Goal: Task Accomplishment & Management: Use online tool/utility

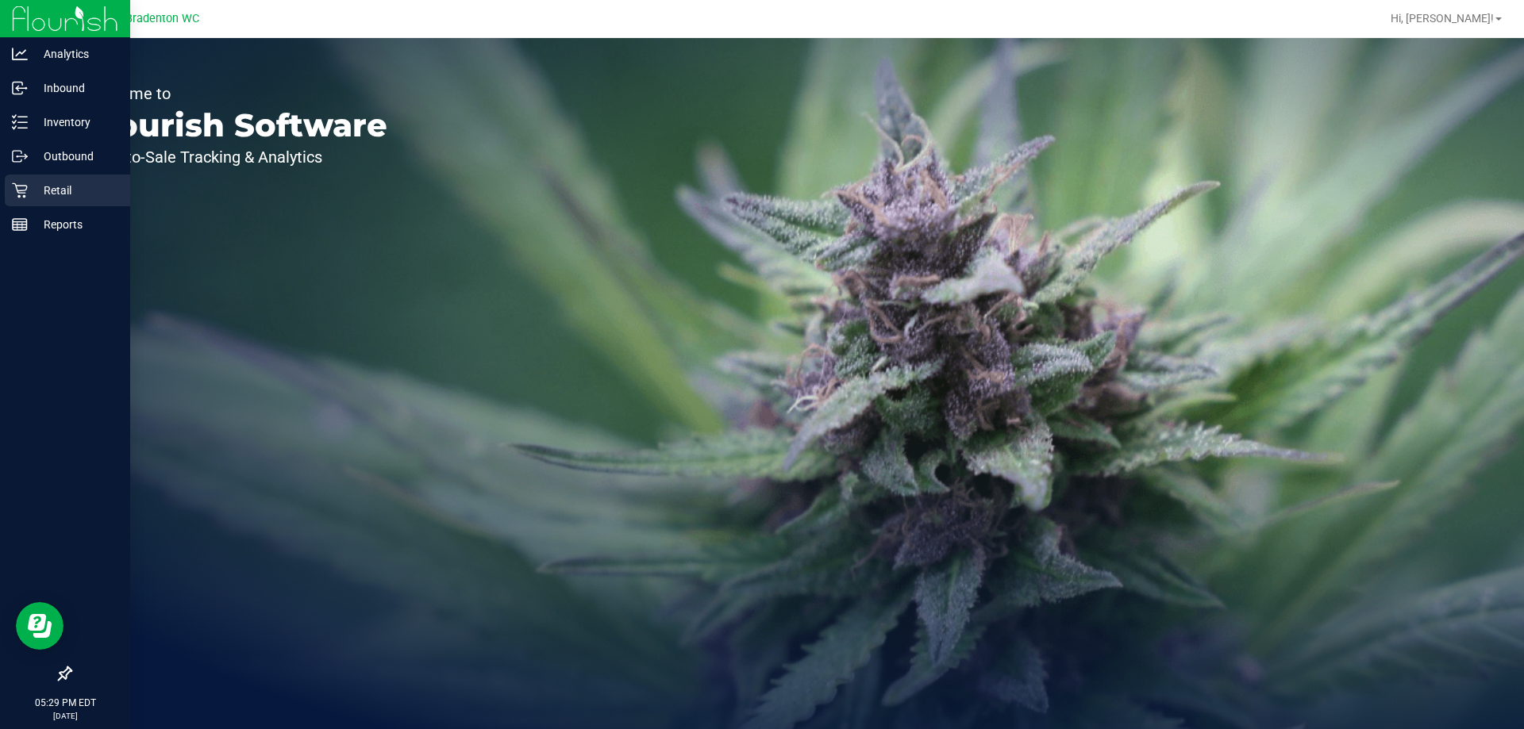
click at [57, 186] on p "Retail" at bounding box center [75, 190] width 95 height 19
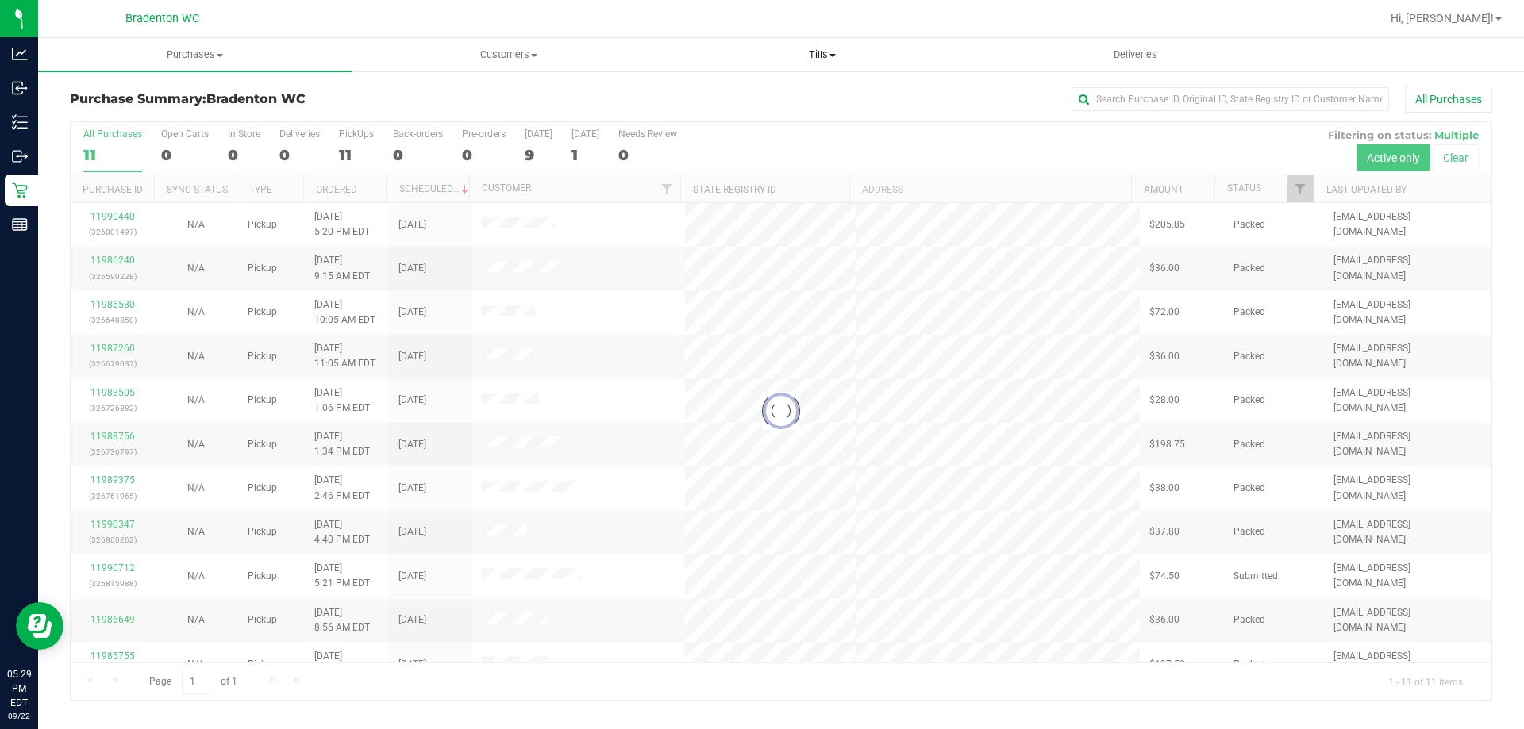
click at [814, 56] on span "Tills" at bounding box center [822, 55] width 312 height 14
click at [771, 94] on li "Manage tills" at bounding box center [821, 95] width 313 height 19
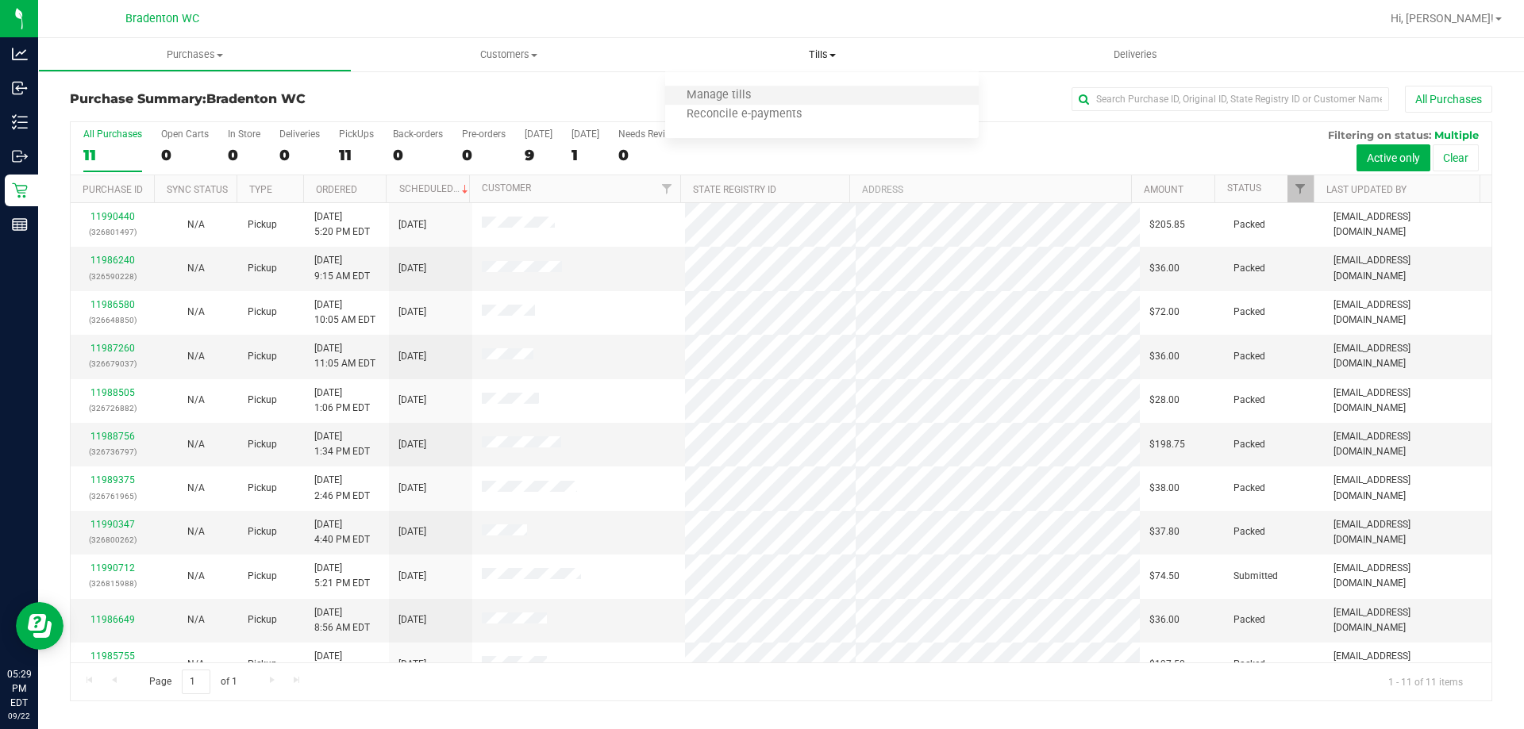
click at [836, 91] on li "Manage tills" at bounding box center [821, 95] width 313 height 19
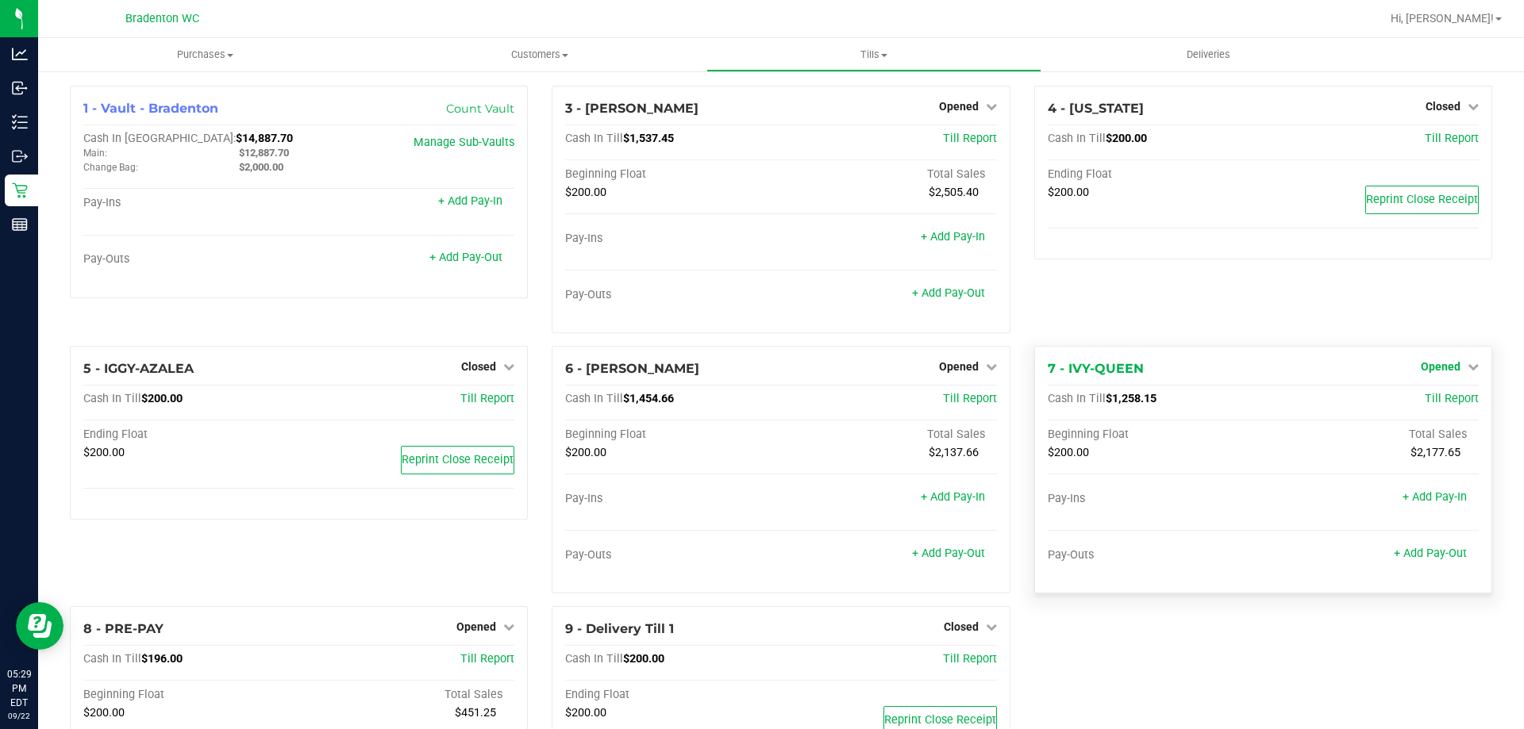
click at [1451, 366] on link "Opened" at bounding box center [1449, 366] width 58 height 13
click at [1434, 398] on link "Close Till" at bounding box center [1441, 400] width 43 height 13
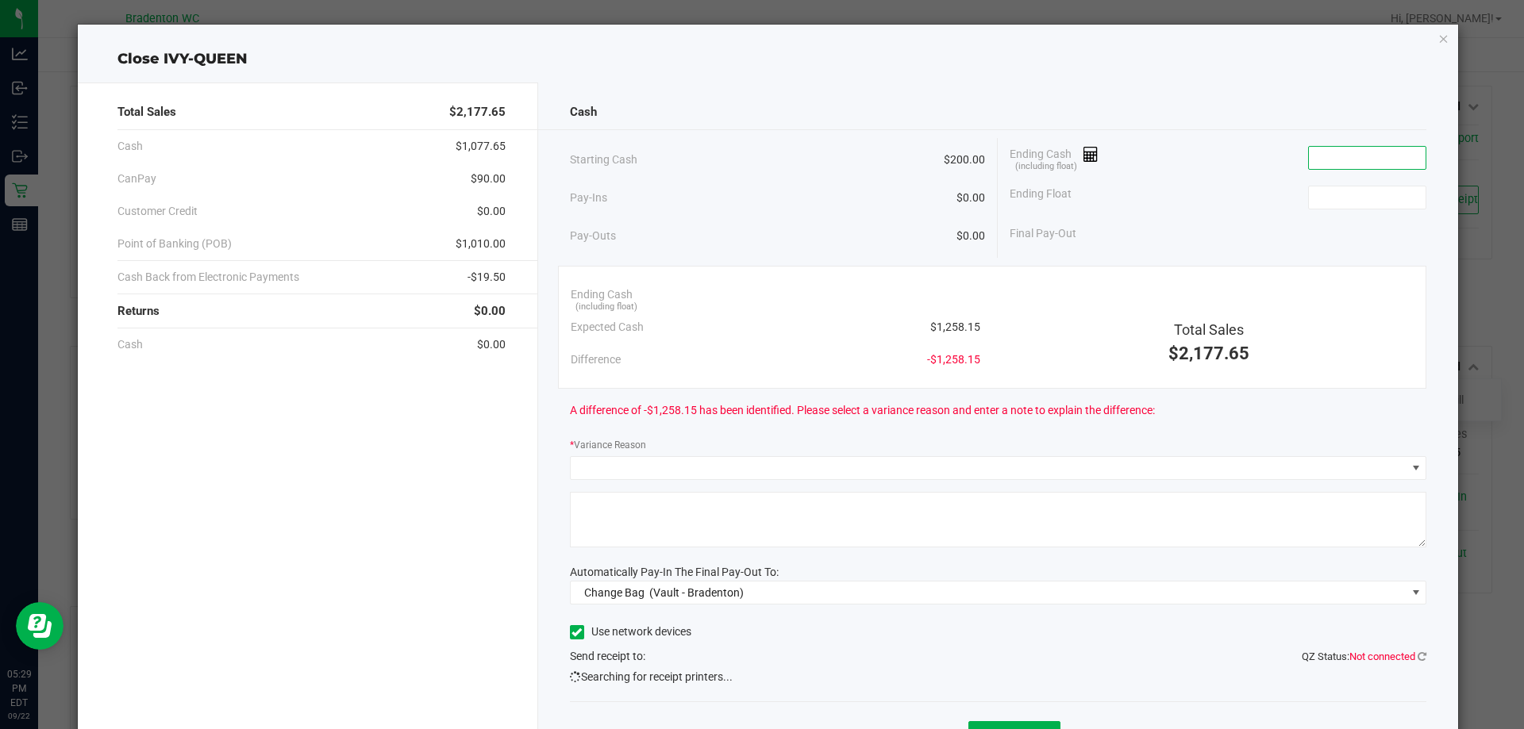
click at [1379, 166] on input at bounding box center [1367, 158] width 117 height 22
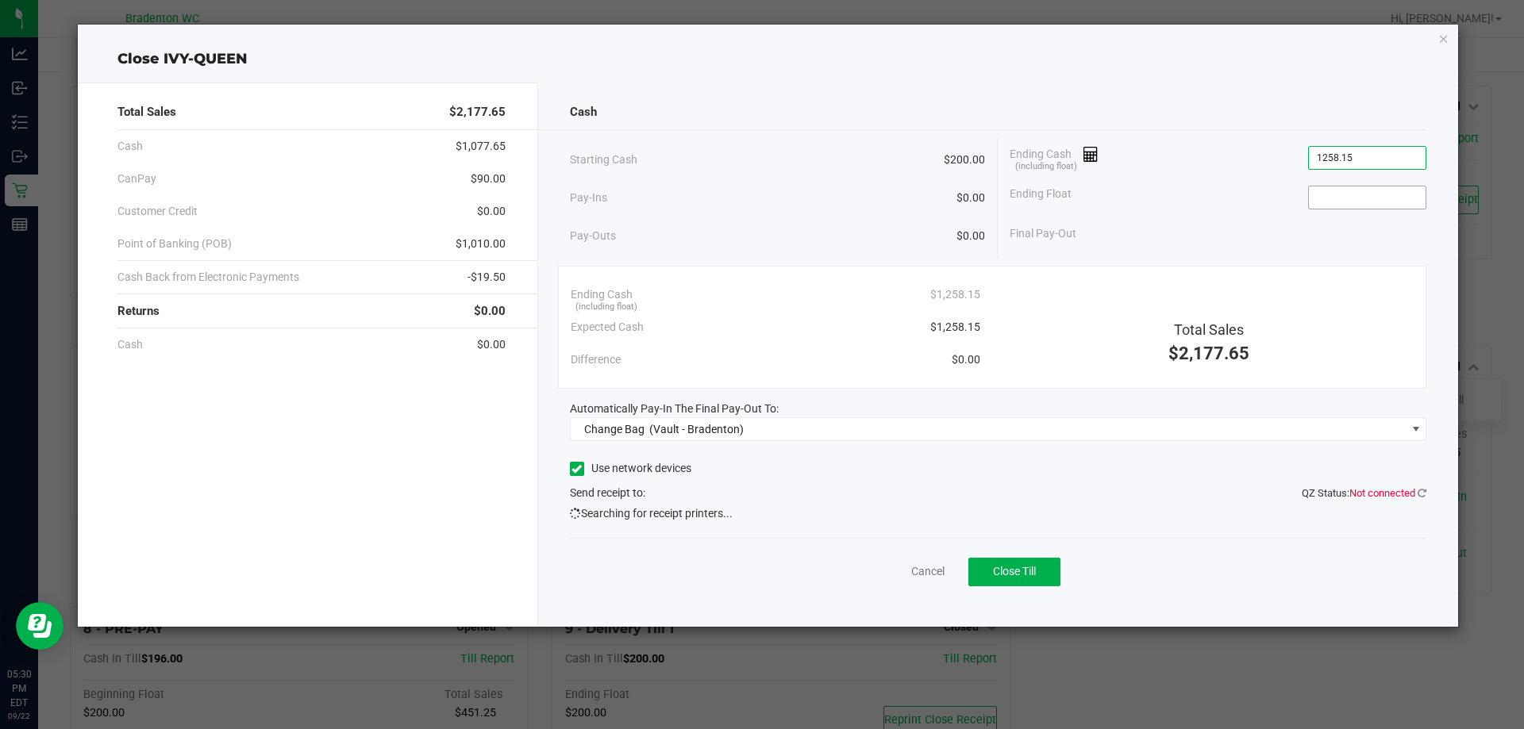
type input "$1,258.15"
click at [1363, 206] on input at bounding box center [1367, 197] width 117 height 22
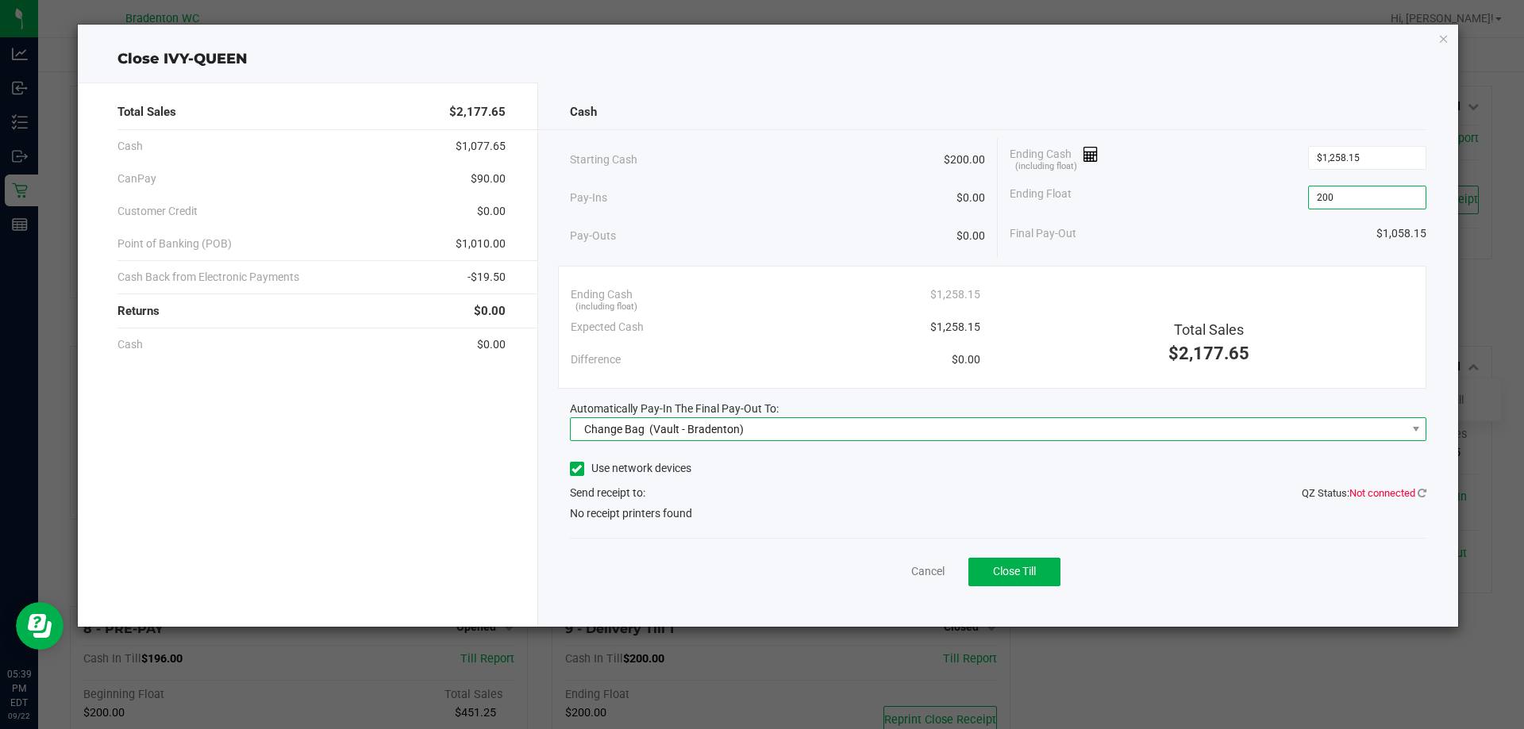
type input "$200.00"
click at [978, 433] on span "Change Bag (Vault - Bradenton)" at bounding box center [989, 429] width 836 height 22
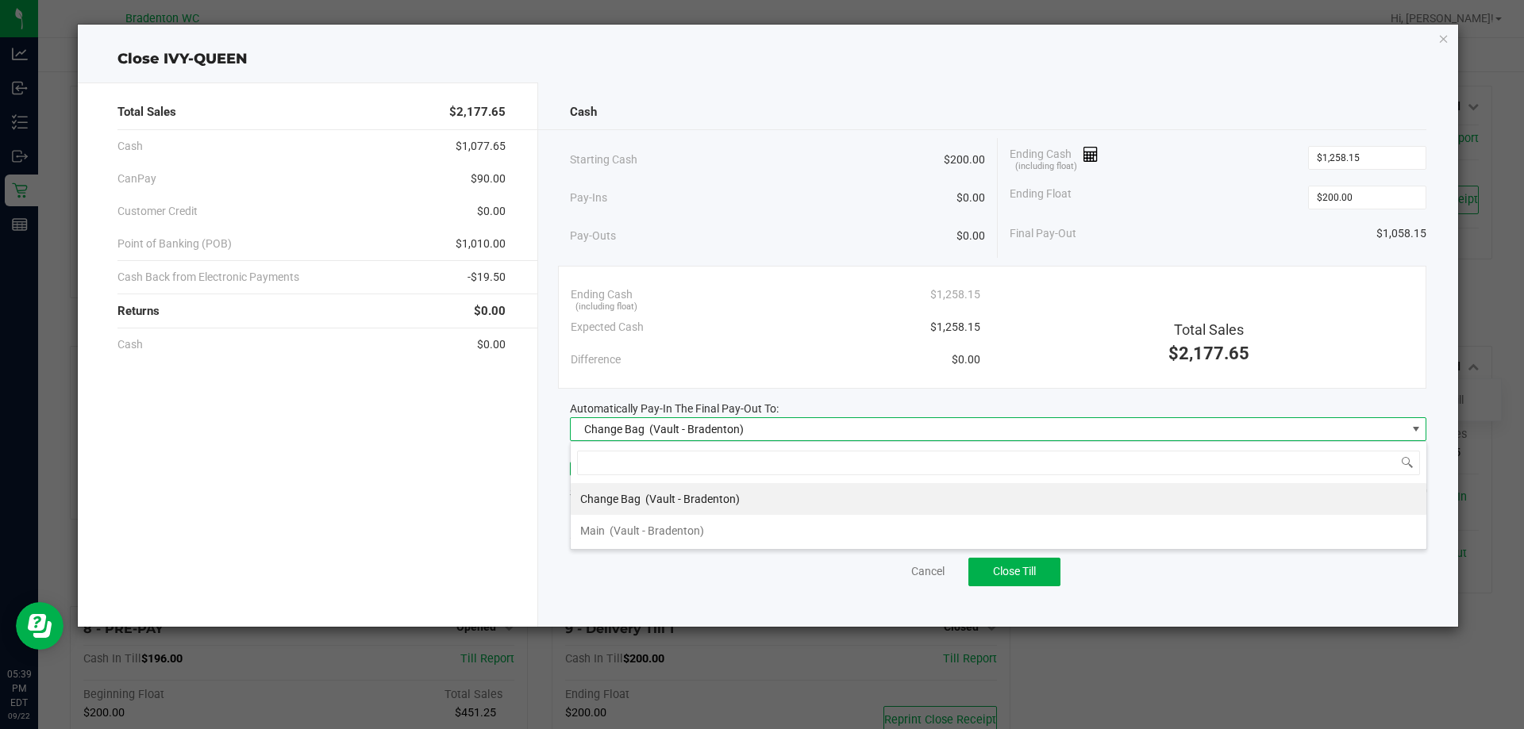
scroll to position [24, 856]
click at [886, 523] on li "Main (Vault - Bradenton)" at bounding box center [998, 531] width 855 height 32
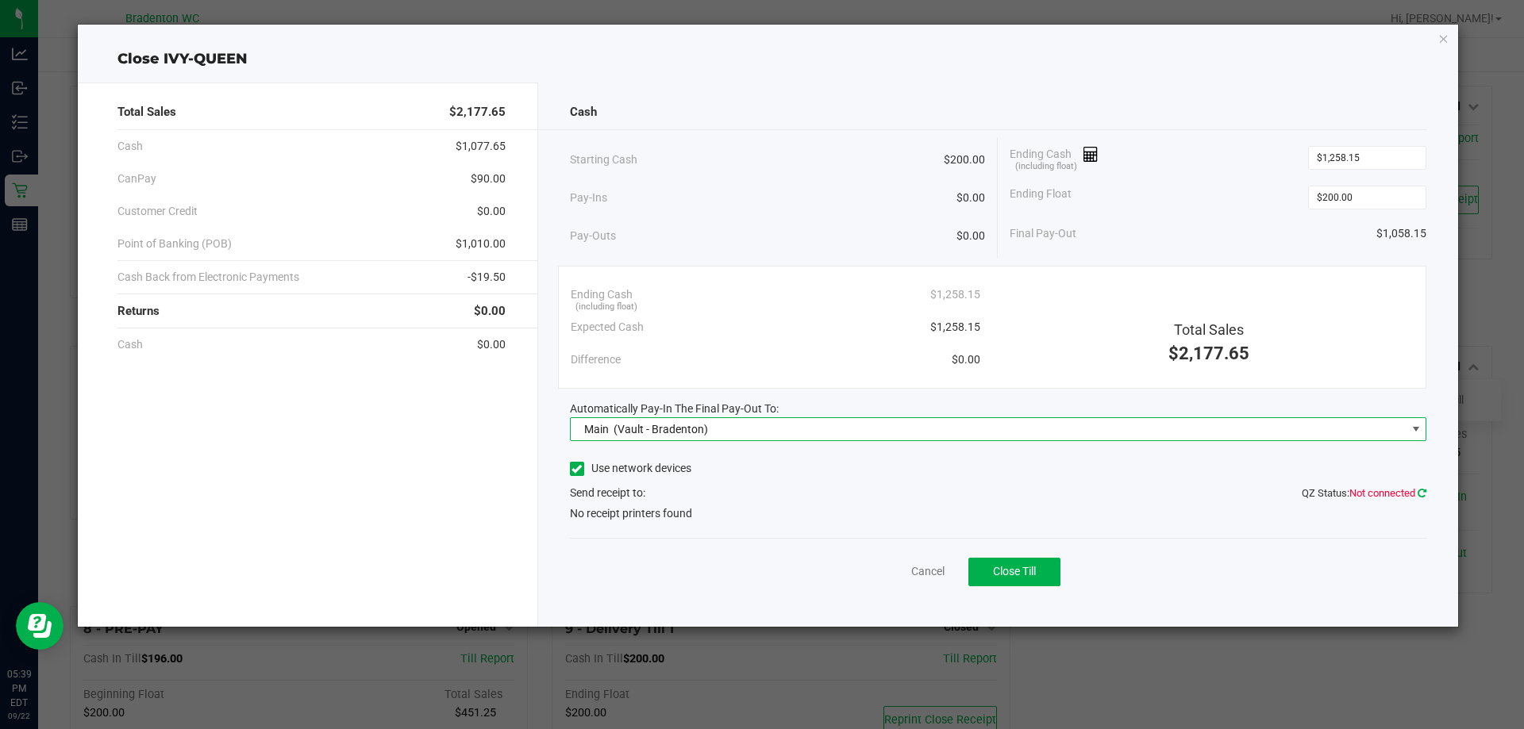
click at [1418, 491] on icon at bounding box center [1421, 493] width 9 height 10
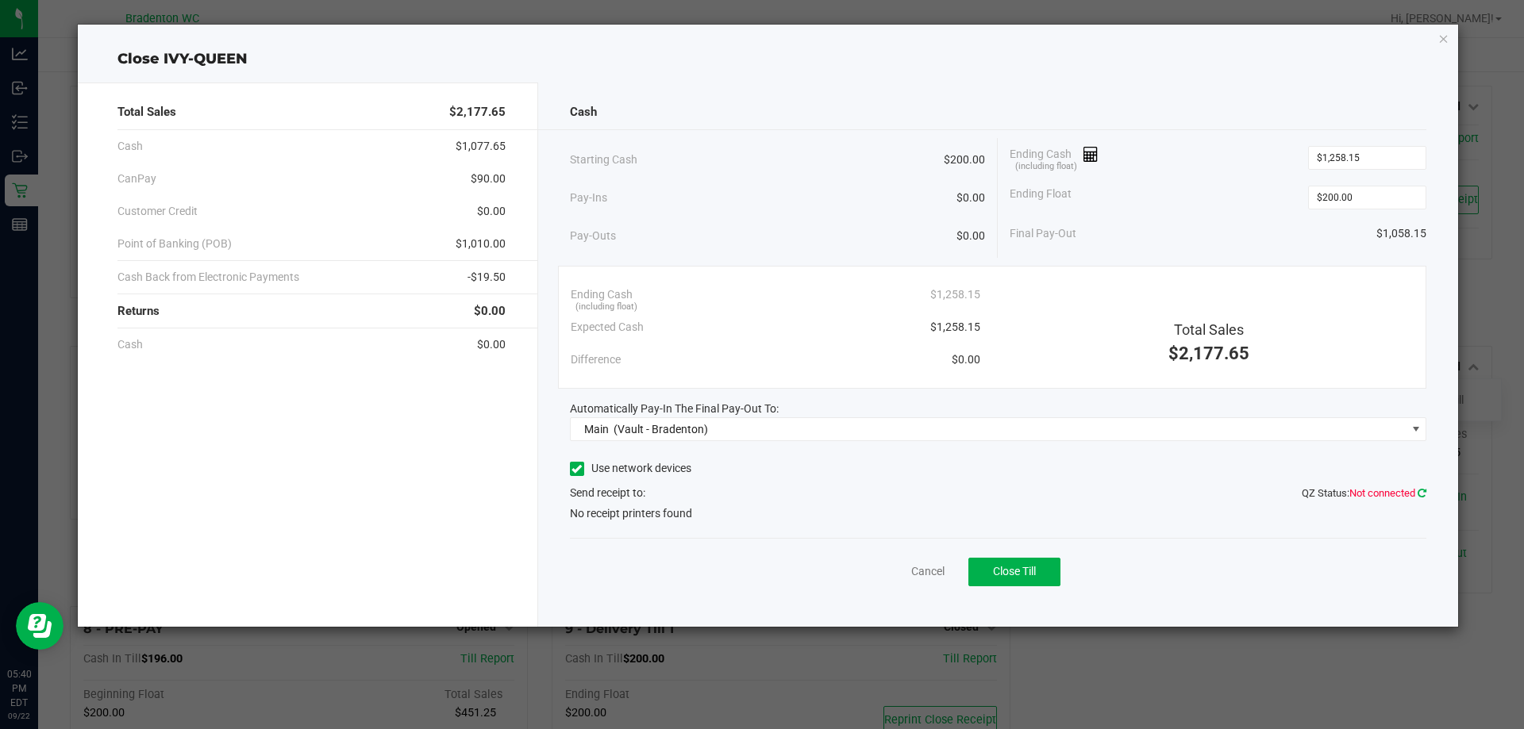
click at [1421, 491] on icon at bounding box center [1421, 493] width 9 height 10
click at [1442, 45] on icon "button" at bounding box center [1443, 38] width 11 height 19
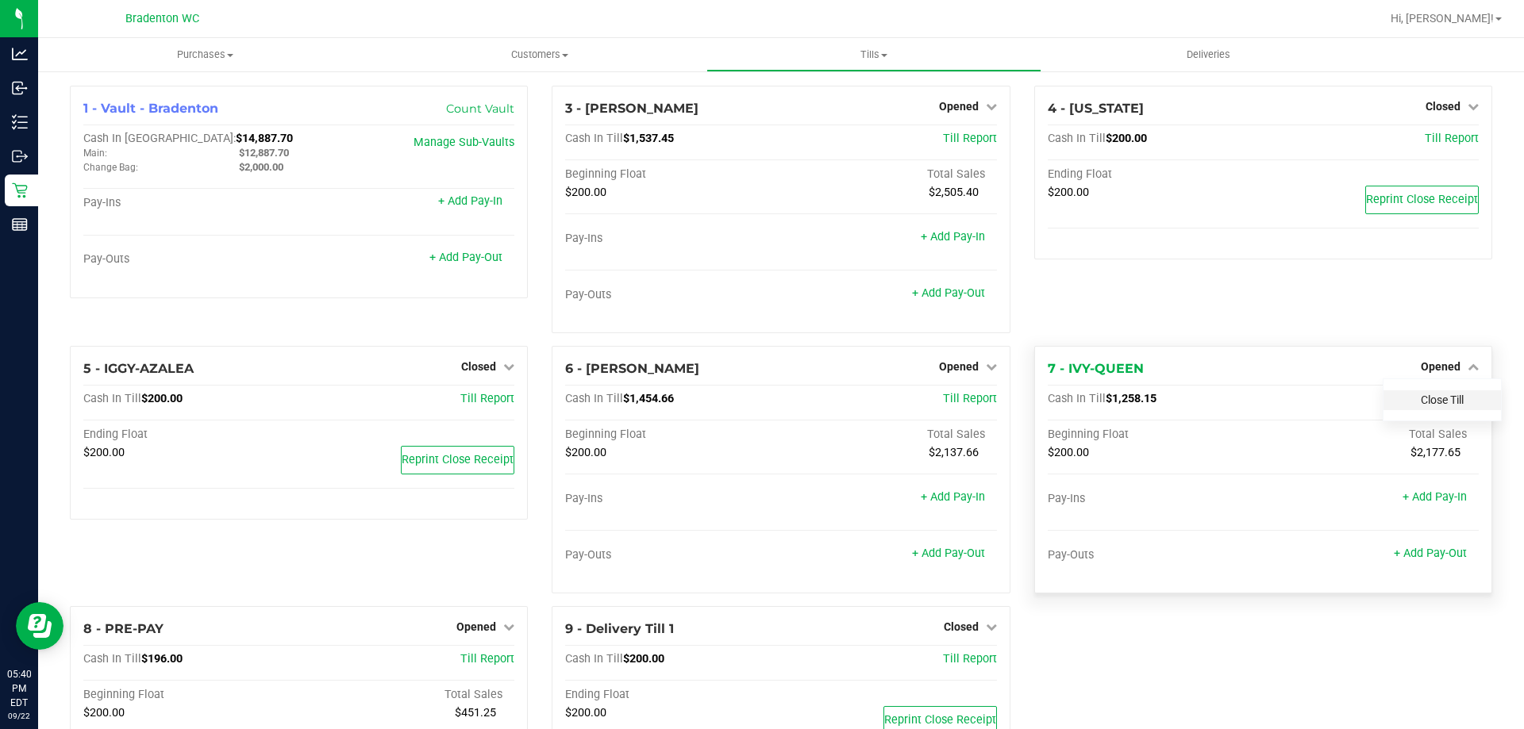
click at [1440, 402] on link "Close Till" at bounding box center [1441, 400] width 43 height 13
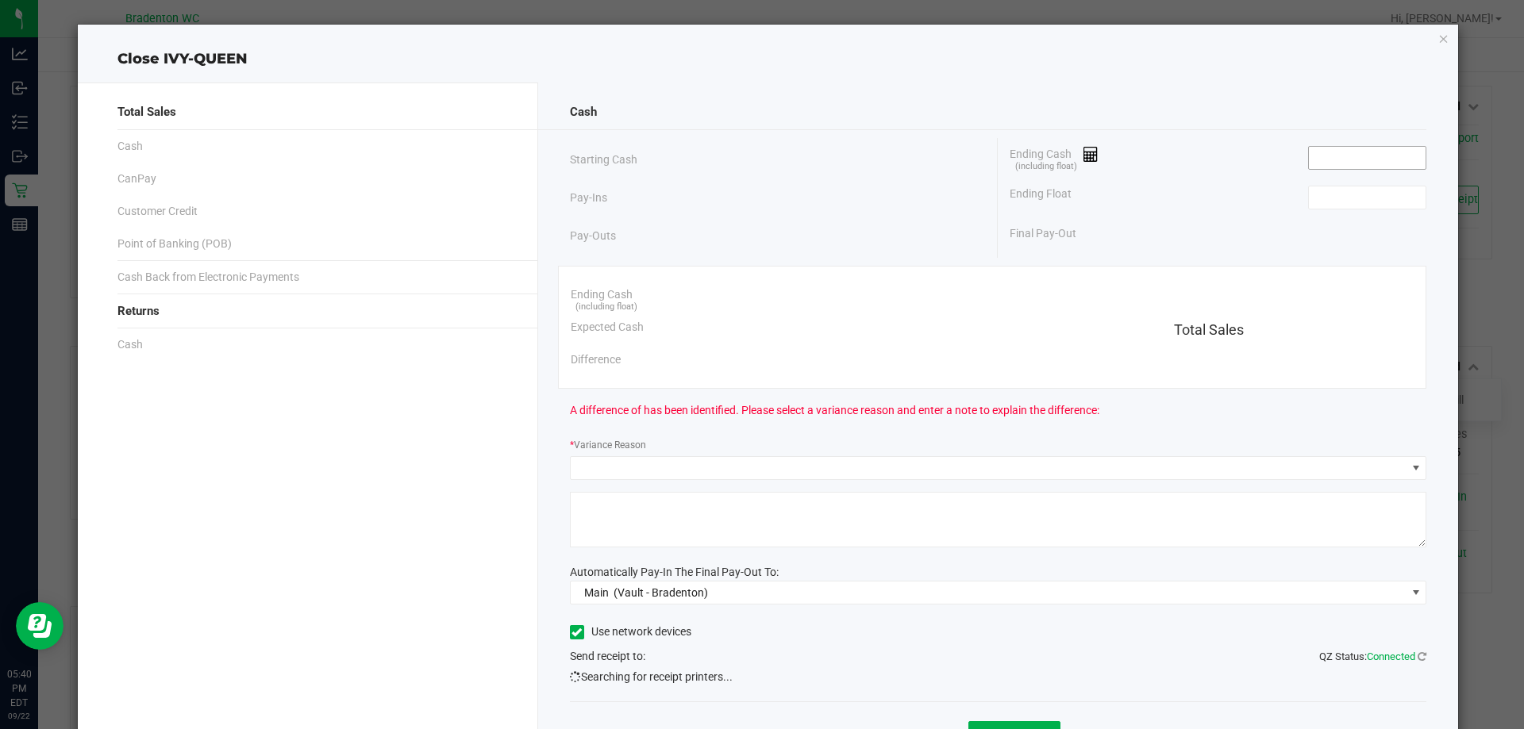
click at [1332, 158] on input at bounding box center [1367, 158] width 117 height 22
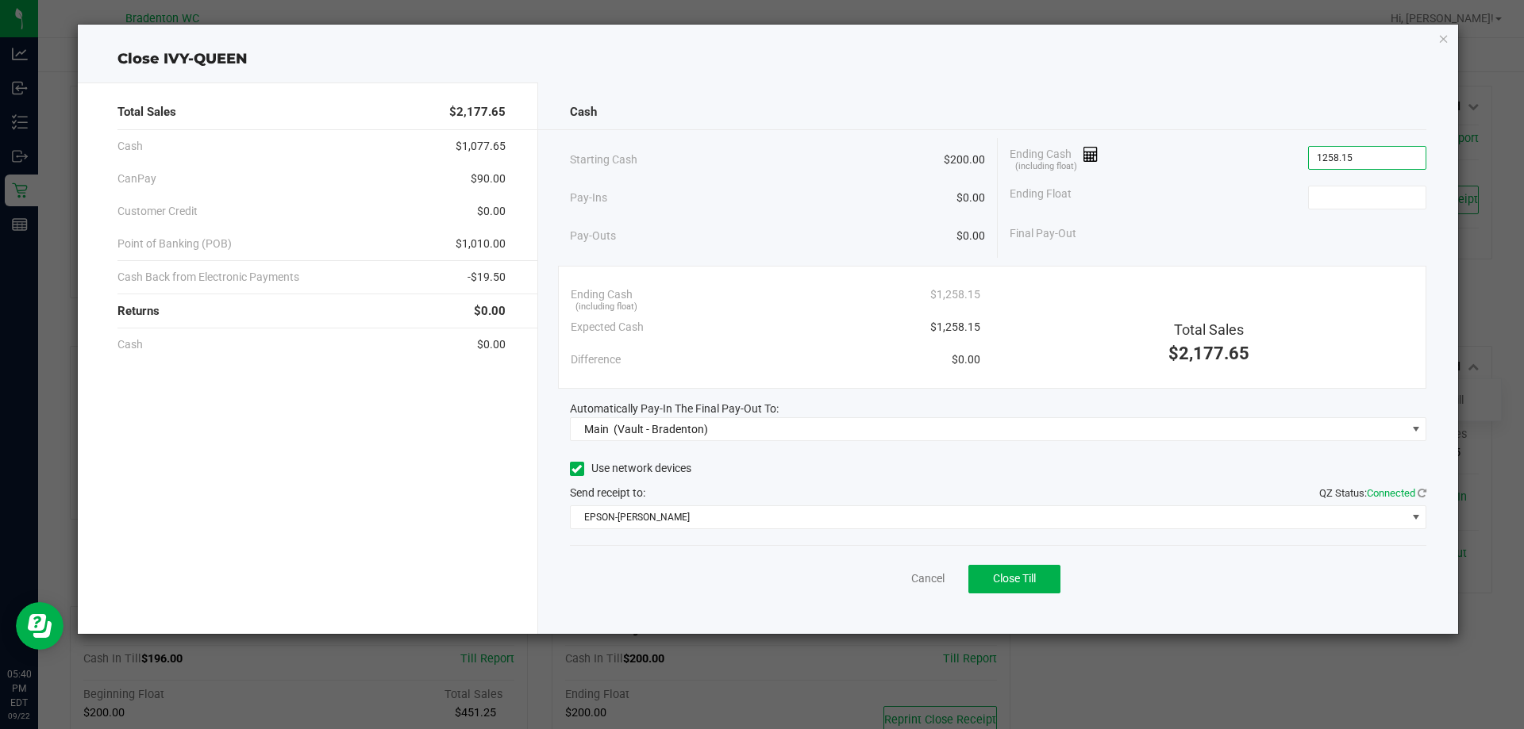
type input "$1,258.15"
type input "$200.00"
click at [986, 531] on div "Cash Starting Cash $200.00 Pay-Ins $0.00 Pay-Outs $0.00 Ending Cash (including …" at bounding box center [998, 359] width 921 height 552
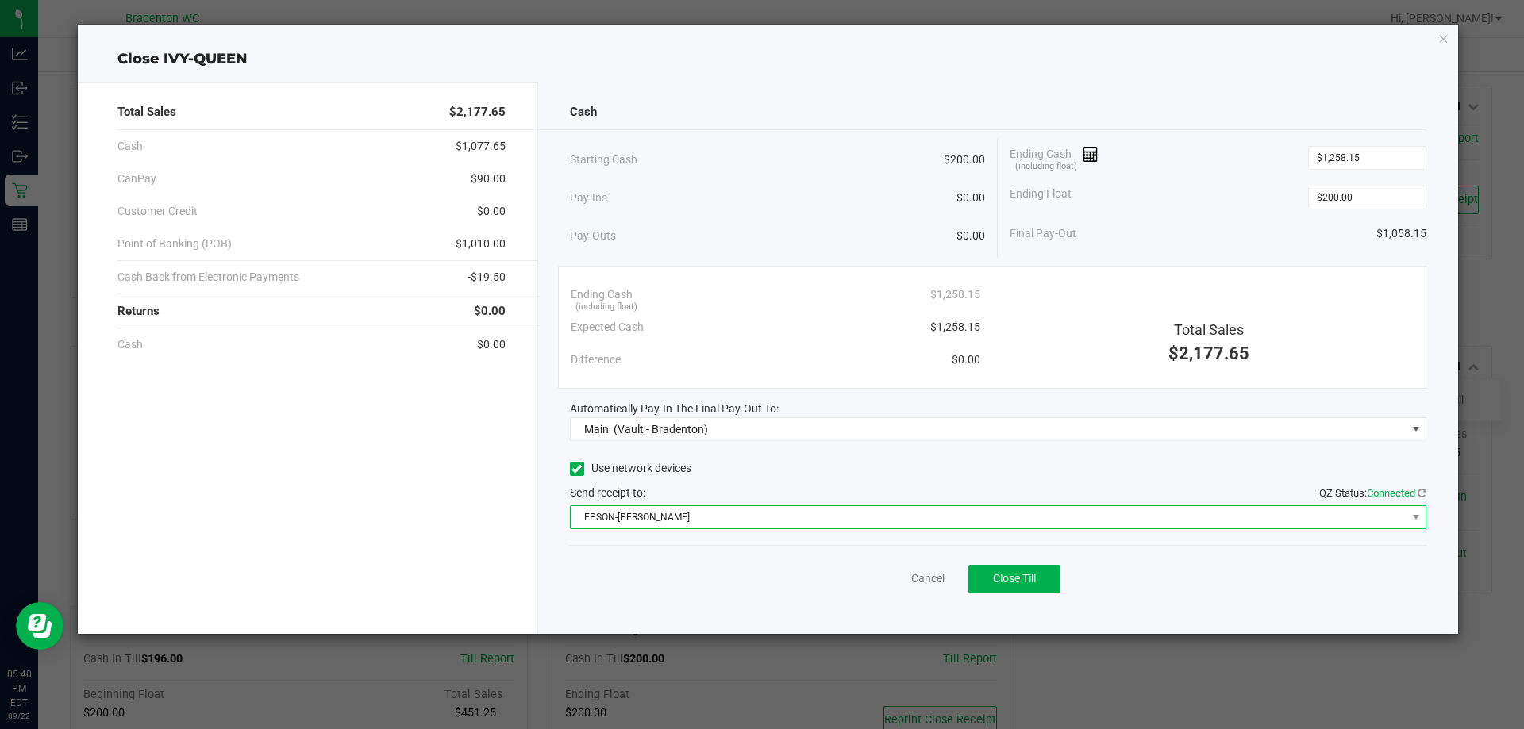
click at [986, 521] on span "EPSON-HUBIE-BERTIE" at bounding box center [989, 517] width 836 height 22
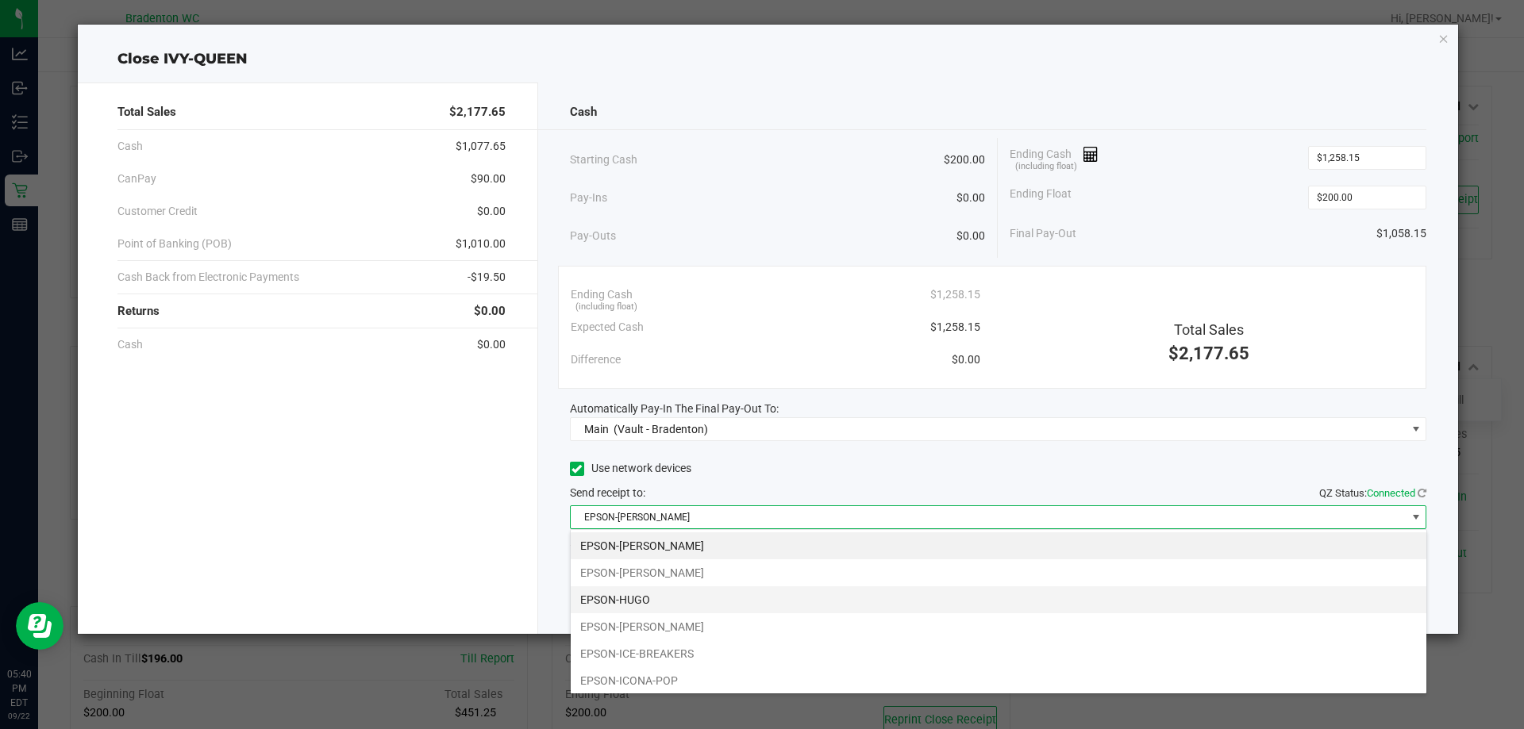
click at [765, 595] on li "EPSON-HUGO" at bounding box center [998, 599] width 855 height 27
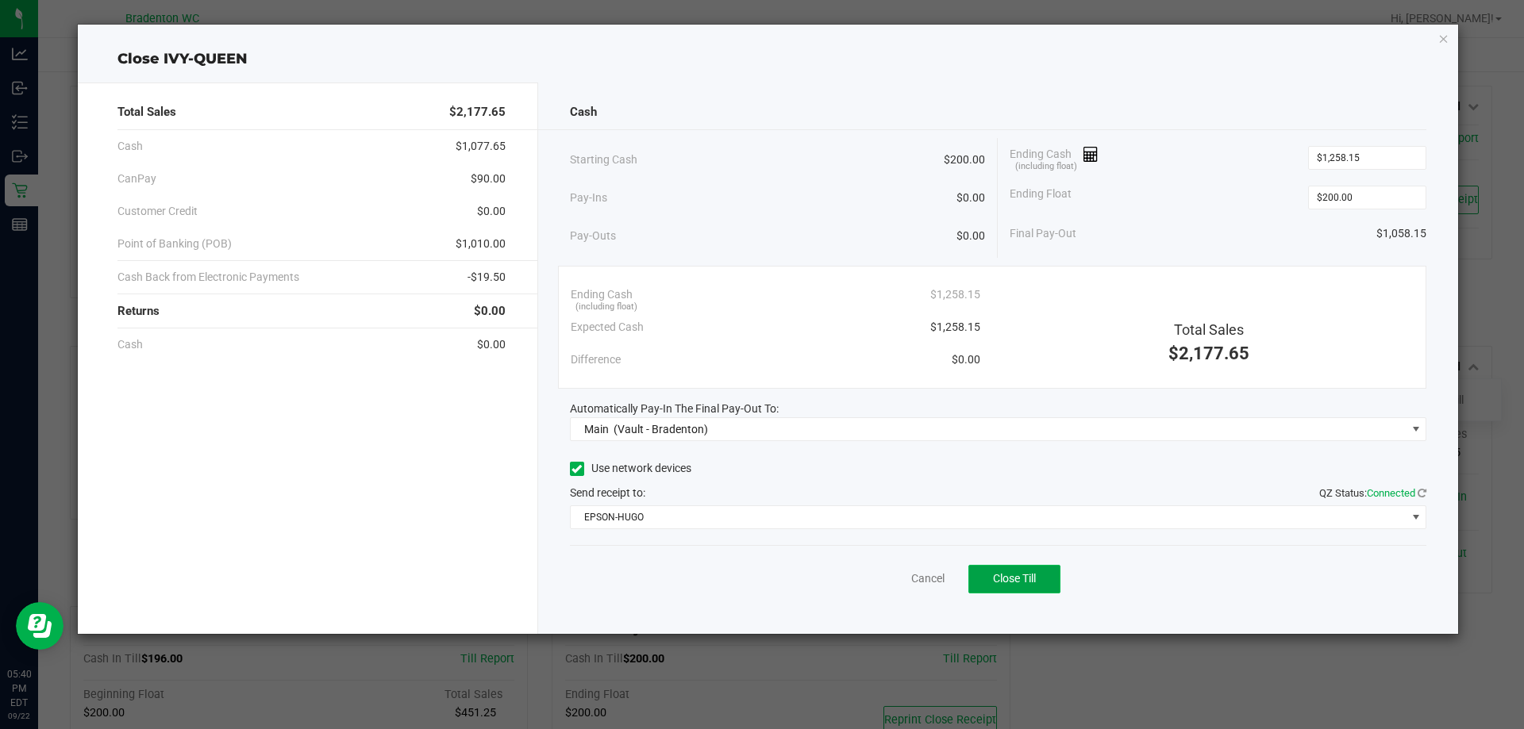
click at [1024, 589] on button "Close Till" at bounding box center [1014, 579] width 92 height 29
click at [898, 573] on link "Dismiss" at bounding box center [893, 579] width 38 height 17
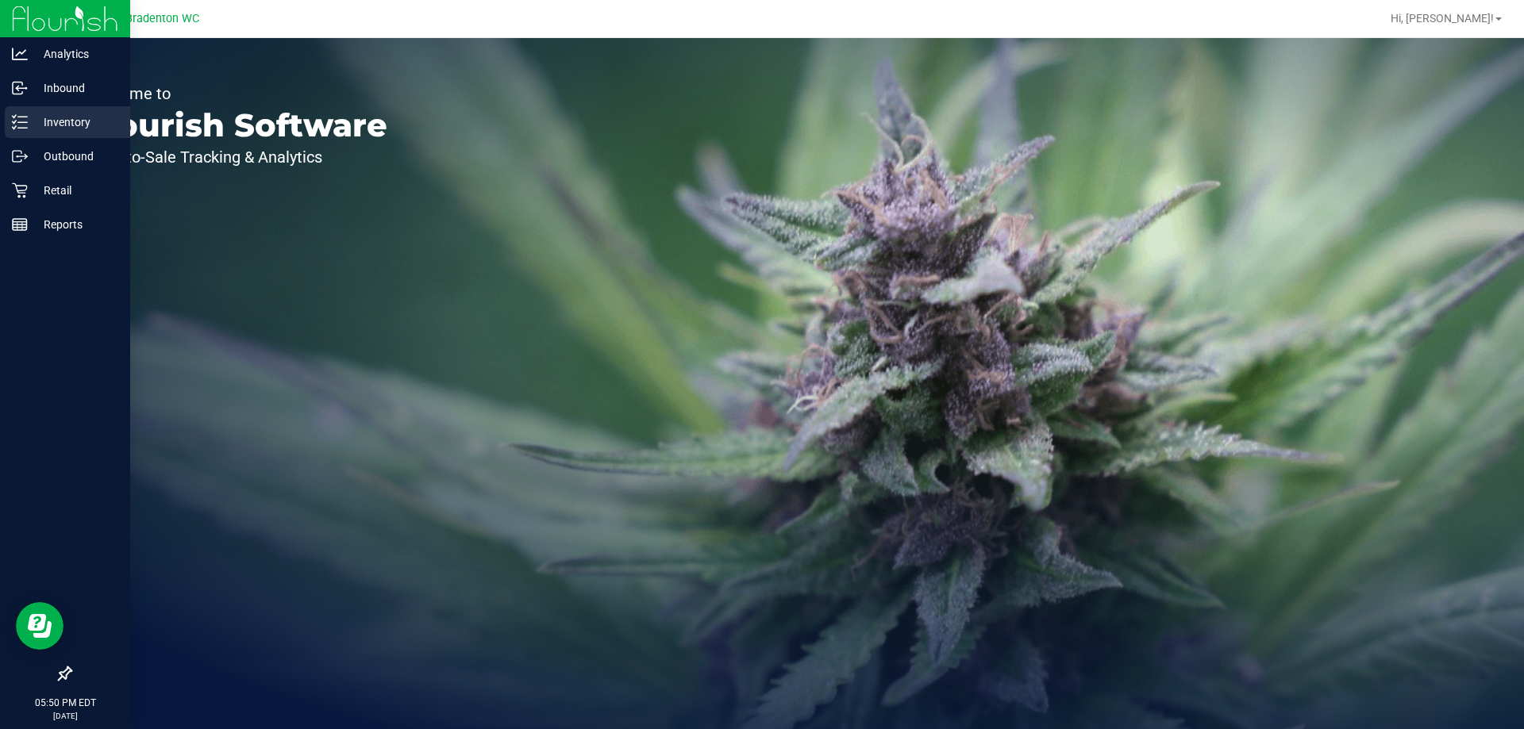
click at [34, 126] on p "Inventory" at bounding box center [75, 122] width 95 height 19
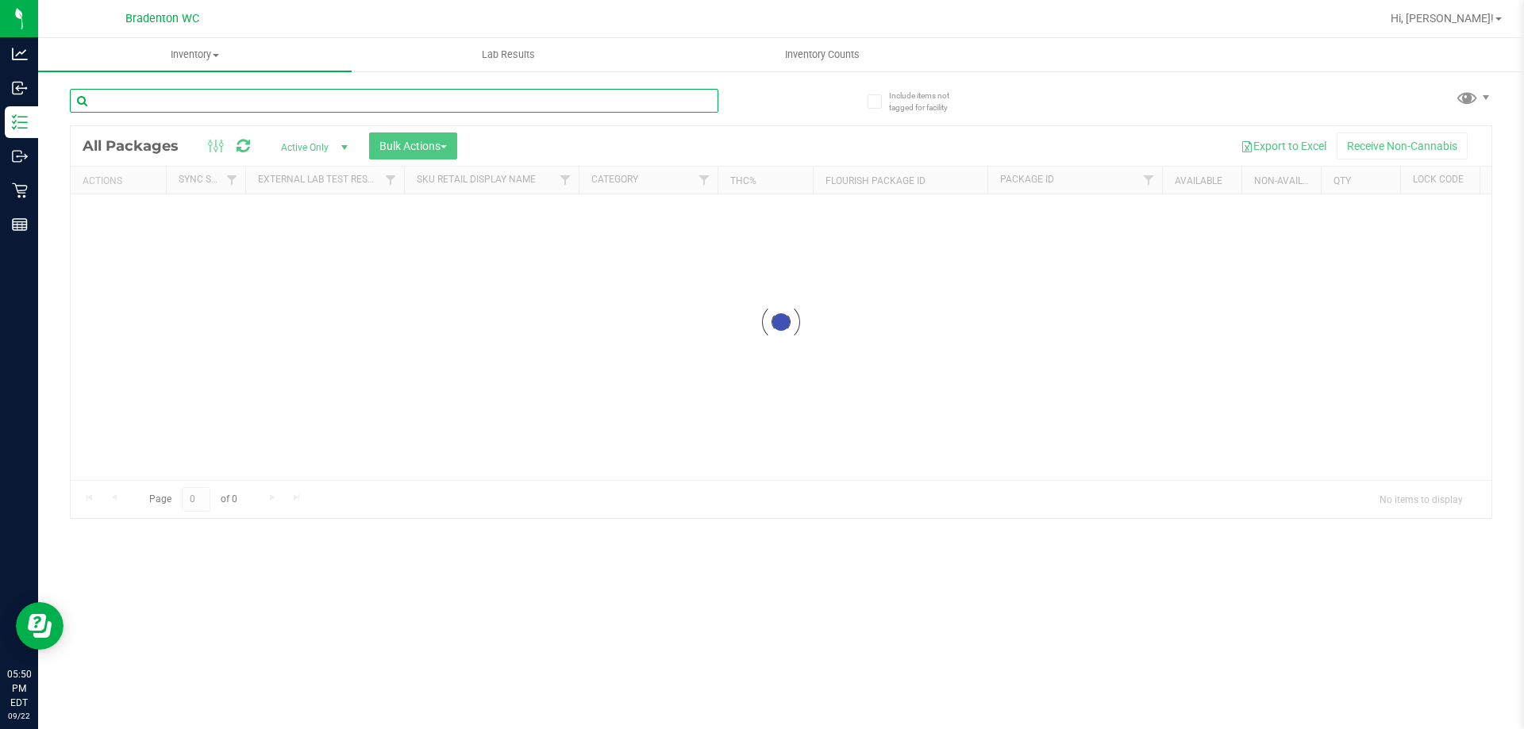
click at [200, 93] on input "text" at bounding box center [394, 101] width 648 height 24
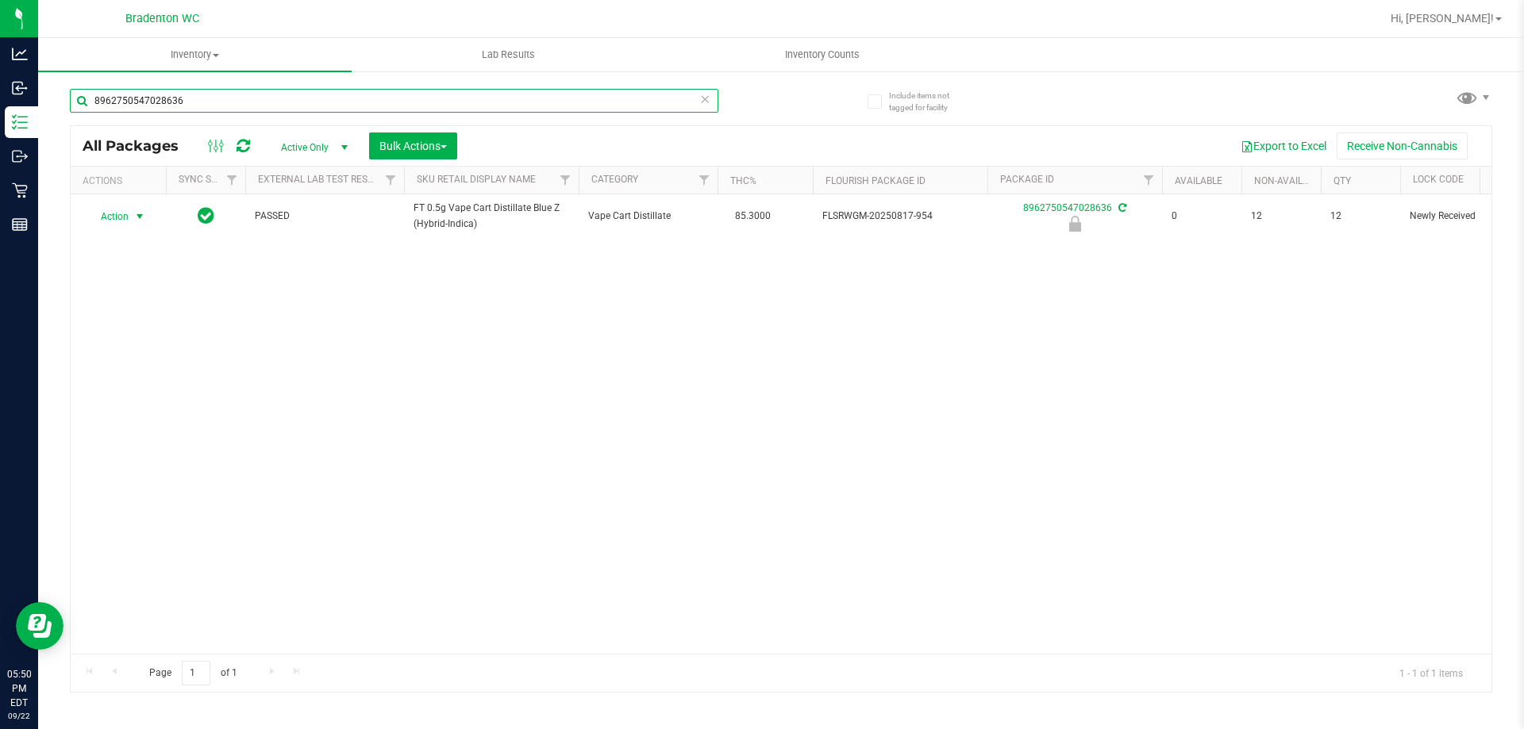
type input "8962750547028636"
click at [130, 216] on span "select" at bounding box center [140, 217] width 20 height 22
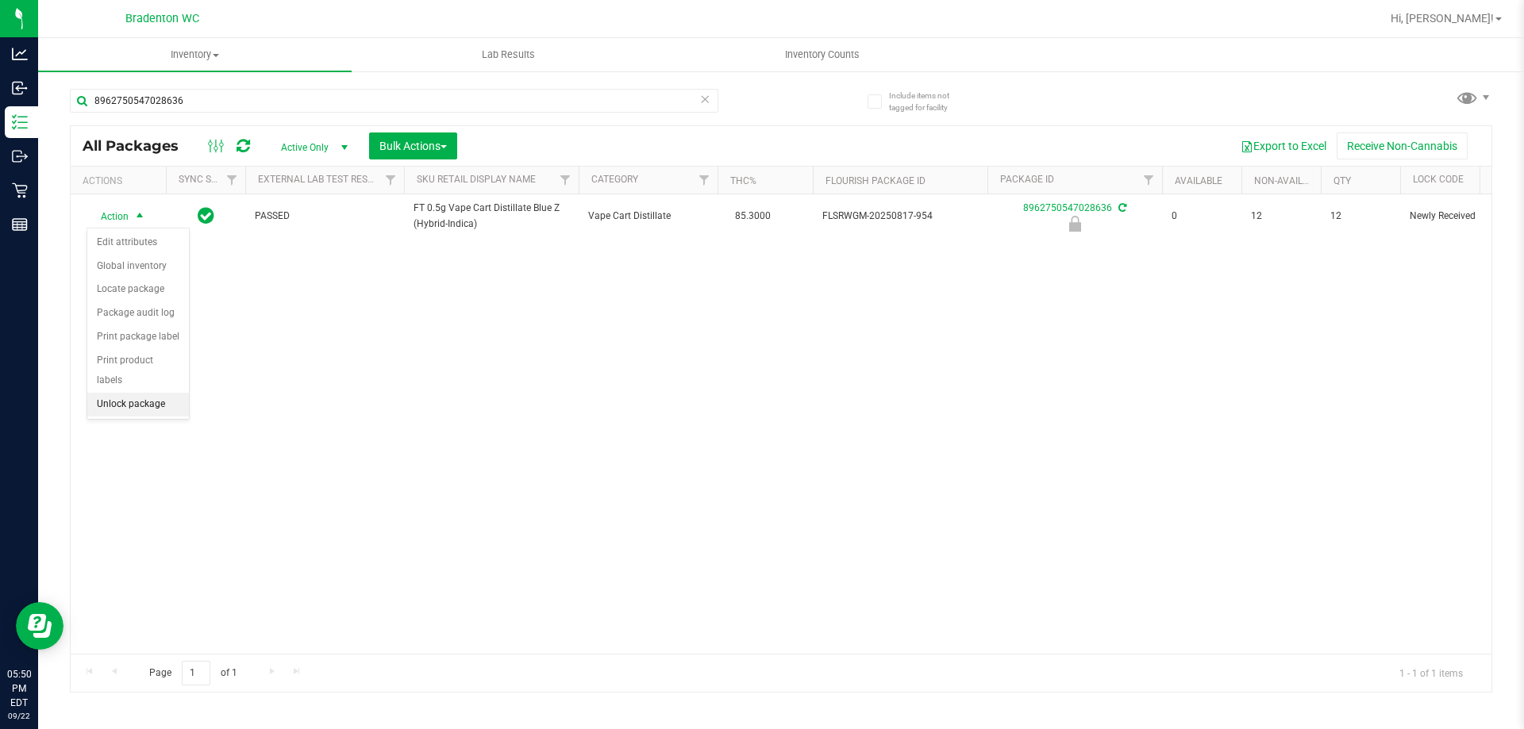
click at [124, 393] on li "Unlock package" at bounding box center [138, 405] width 102 height 24
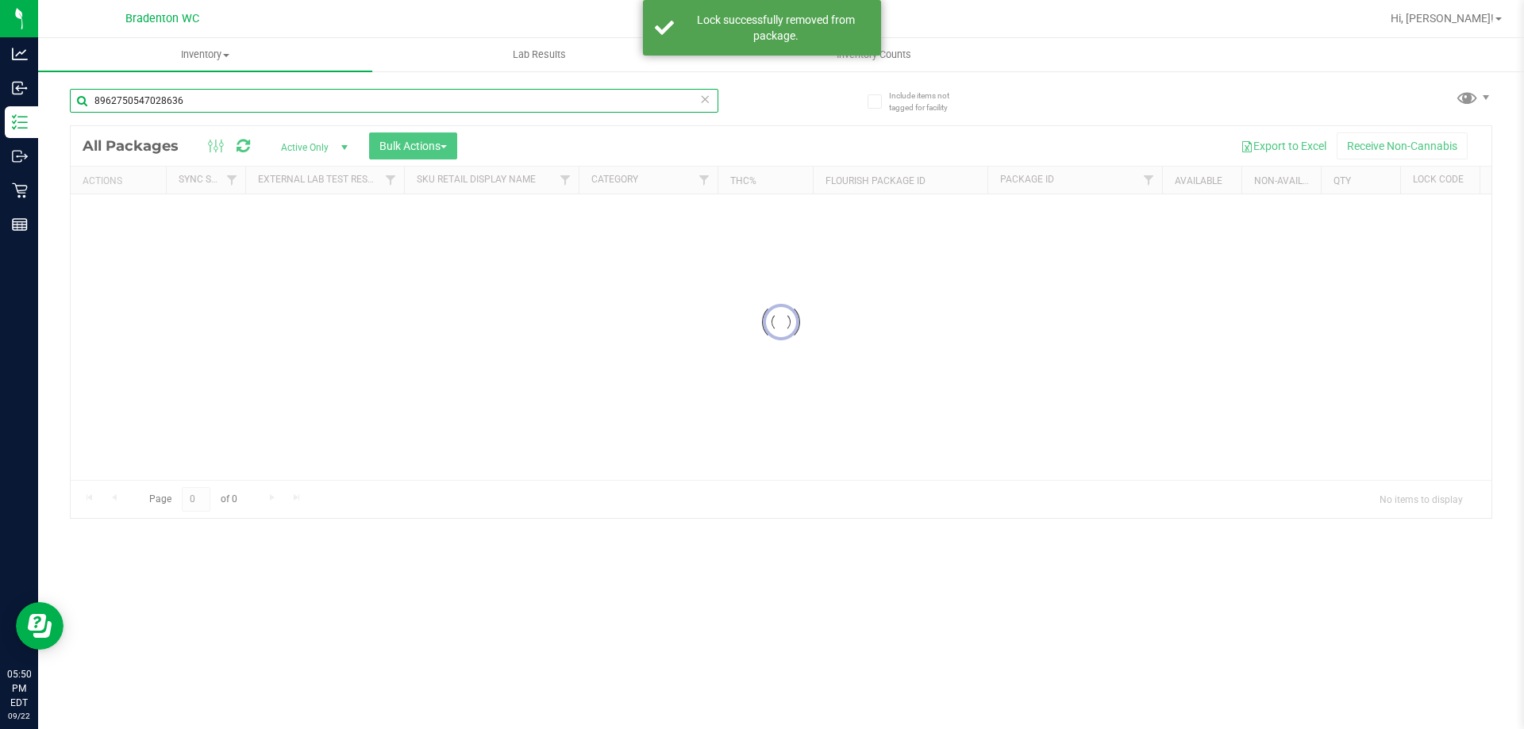
click at [192, 105] on input "8962750547028636" at bounding box center [394, 101] width 648 height 24
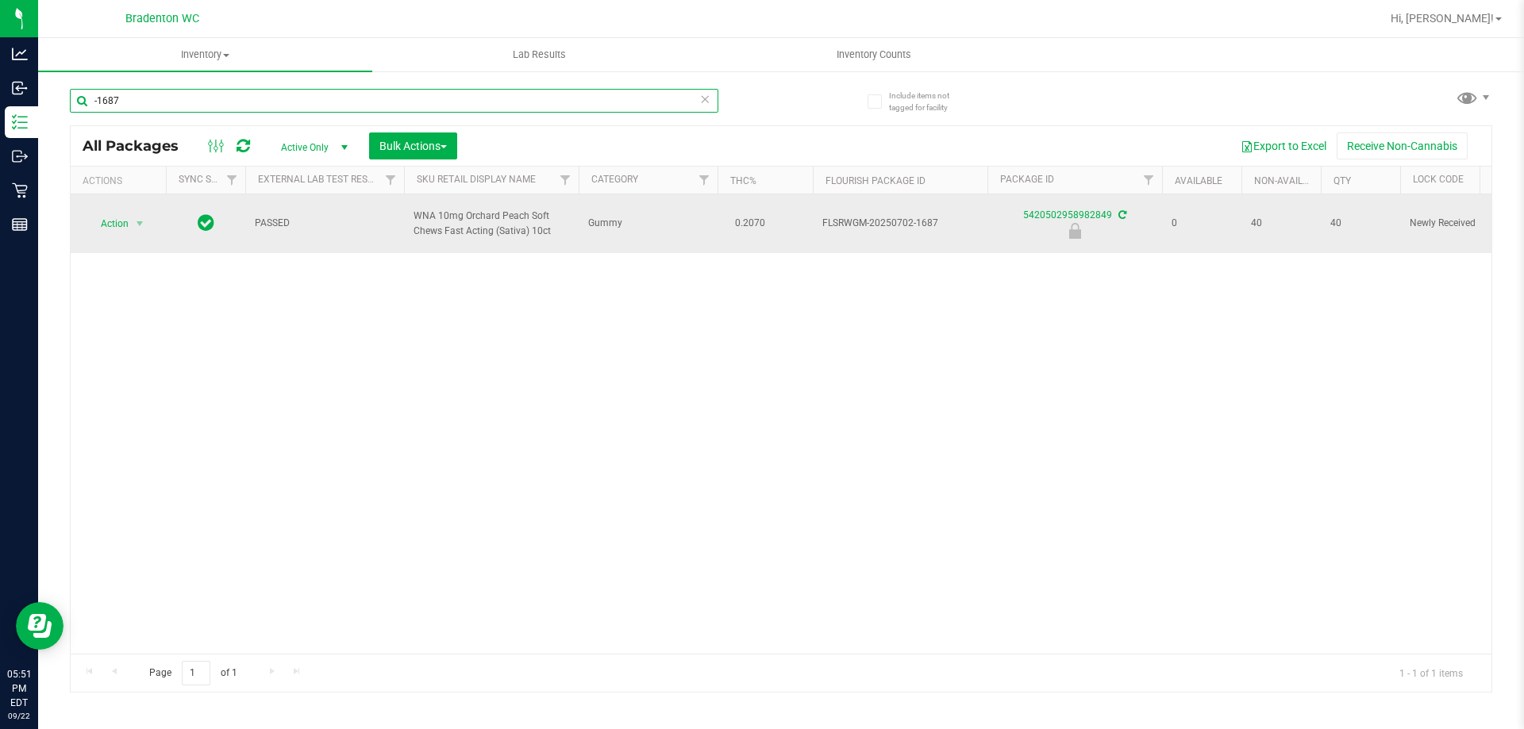
type input "-1687"
click at [113, 227] on span "Action" at bounding box center [107, 224] width 43 height 22
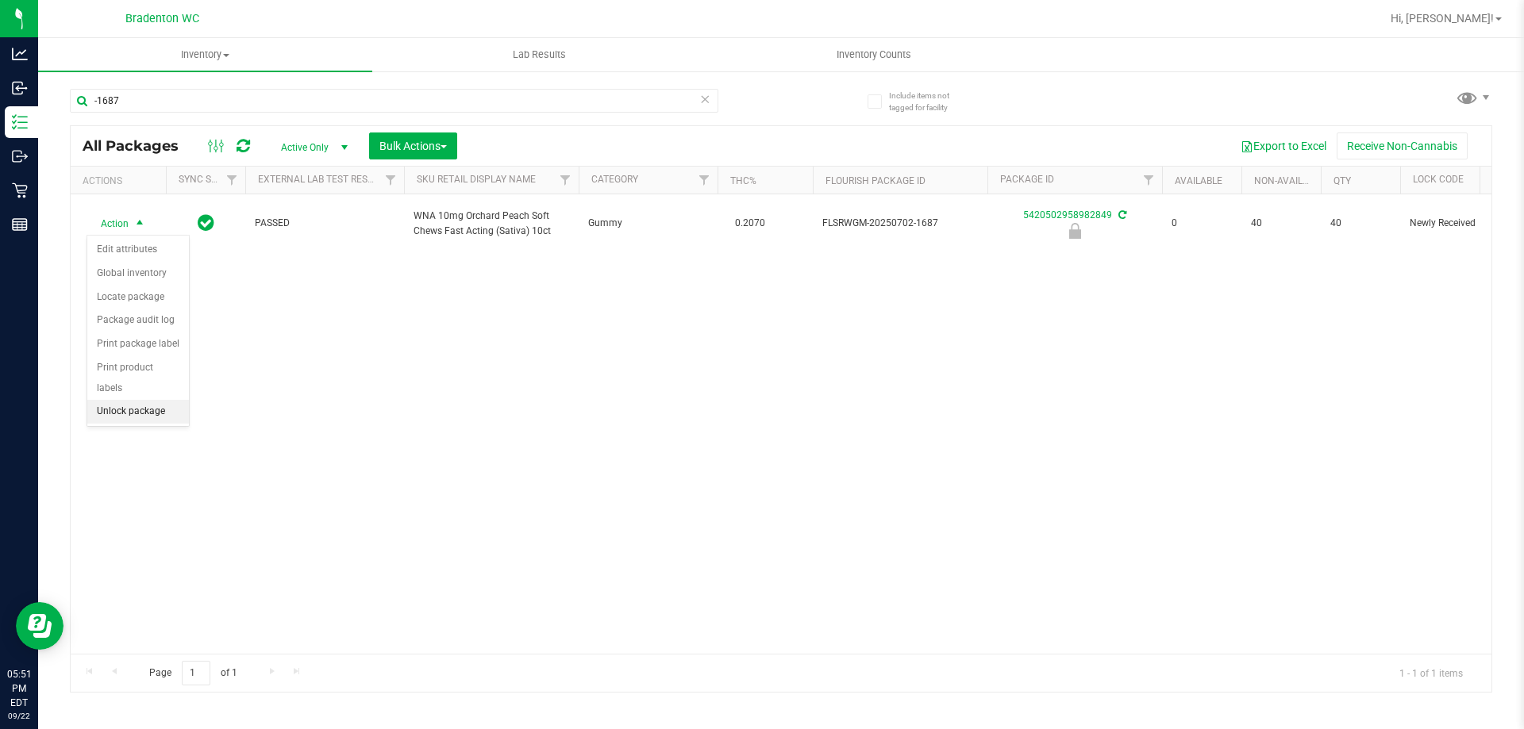
click at [154, 402] on li "Unlock package" at bounding box center [138, 412] width 102 height 24
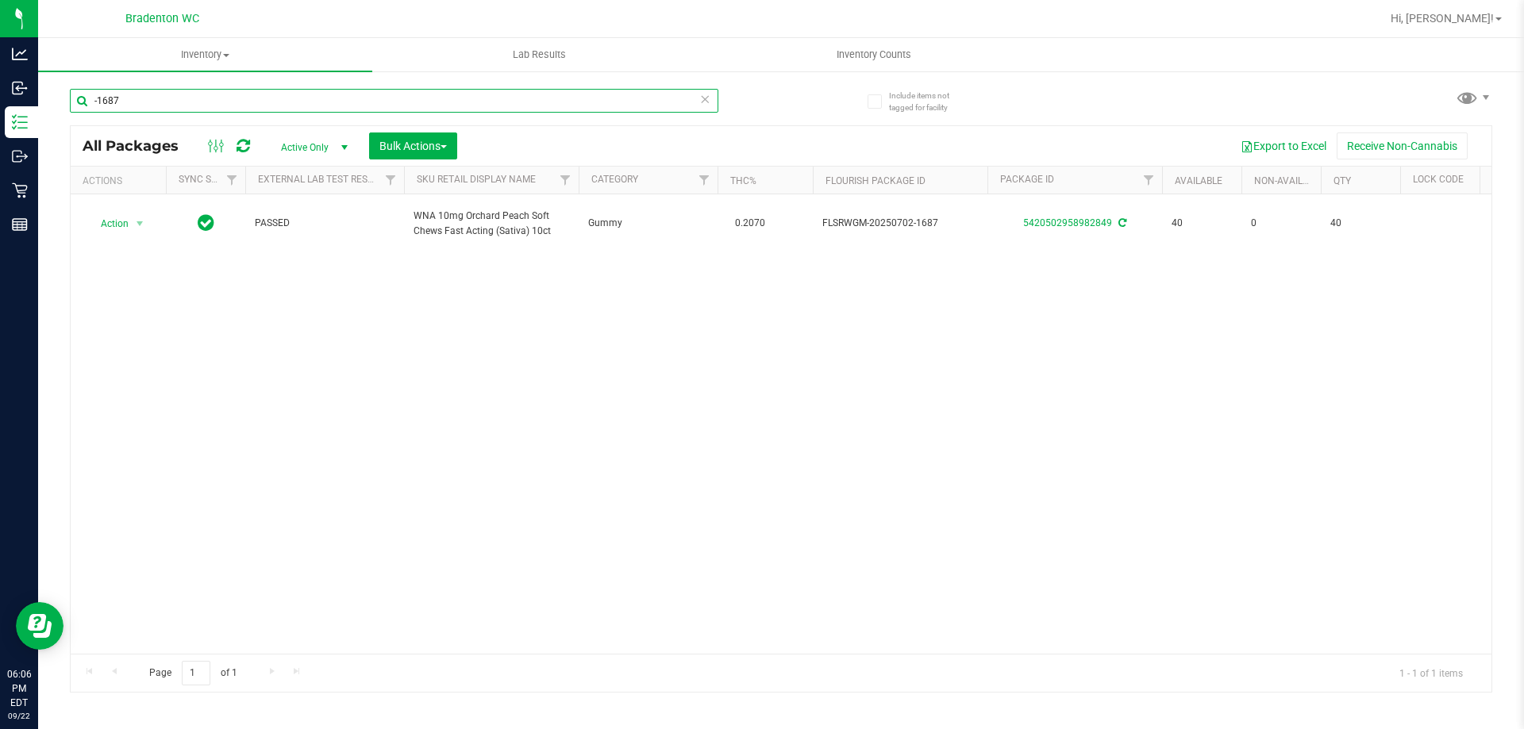
click at [694, 94] on input "-1687" at bounding box center [394, 101] width 648 height 24
click at [707, 98] on icon at bounding box center [704, 98] width 11 height 19
click at [313, 102] on input "text" at bounding box center [394, 101] width 648 height 24
type input "2996235776972624"
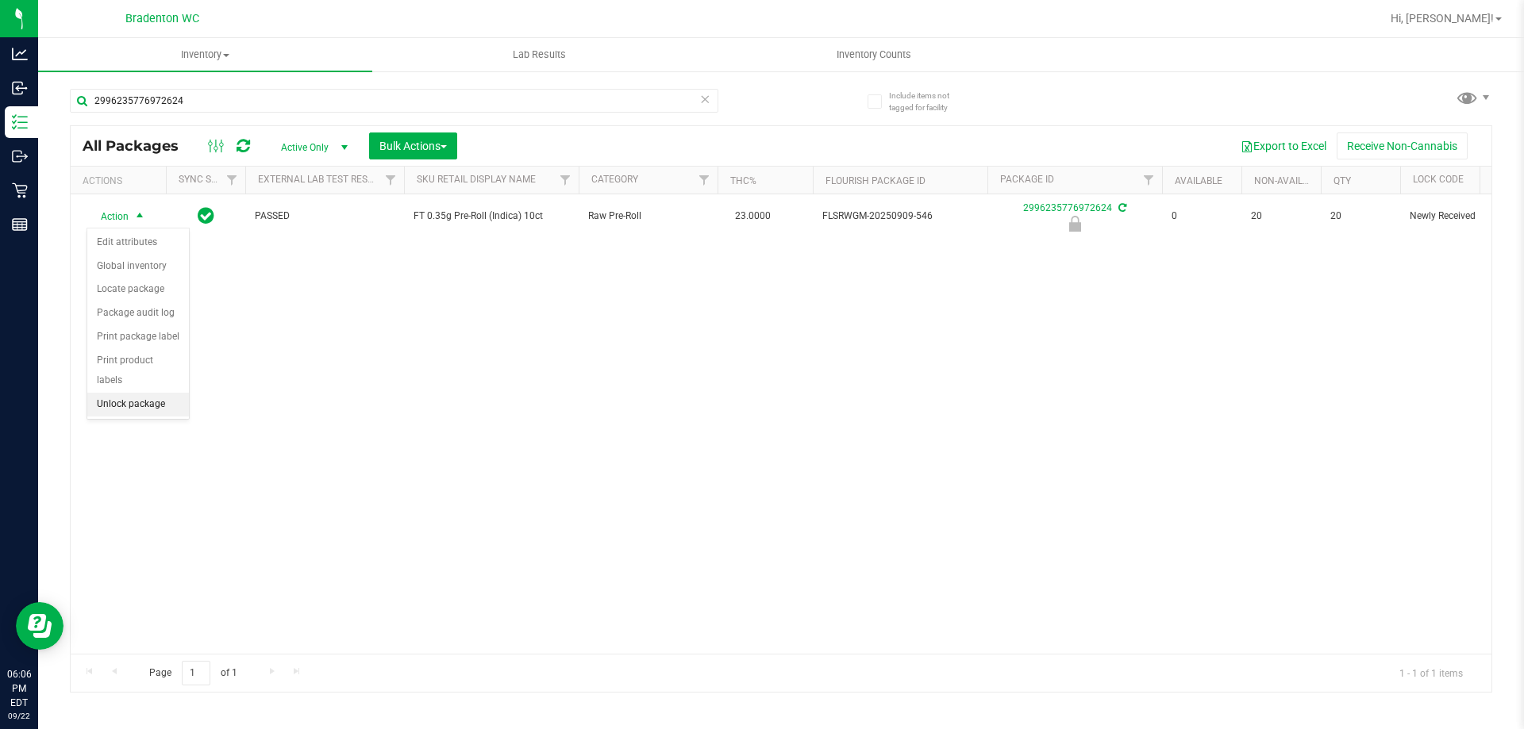
click at [143, 393] on li "Unlock package" at bounding box center [138, 405] width 102 height 24
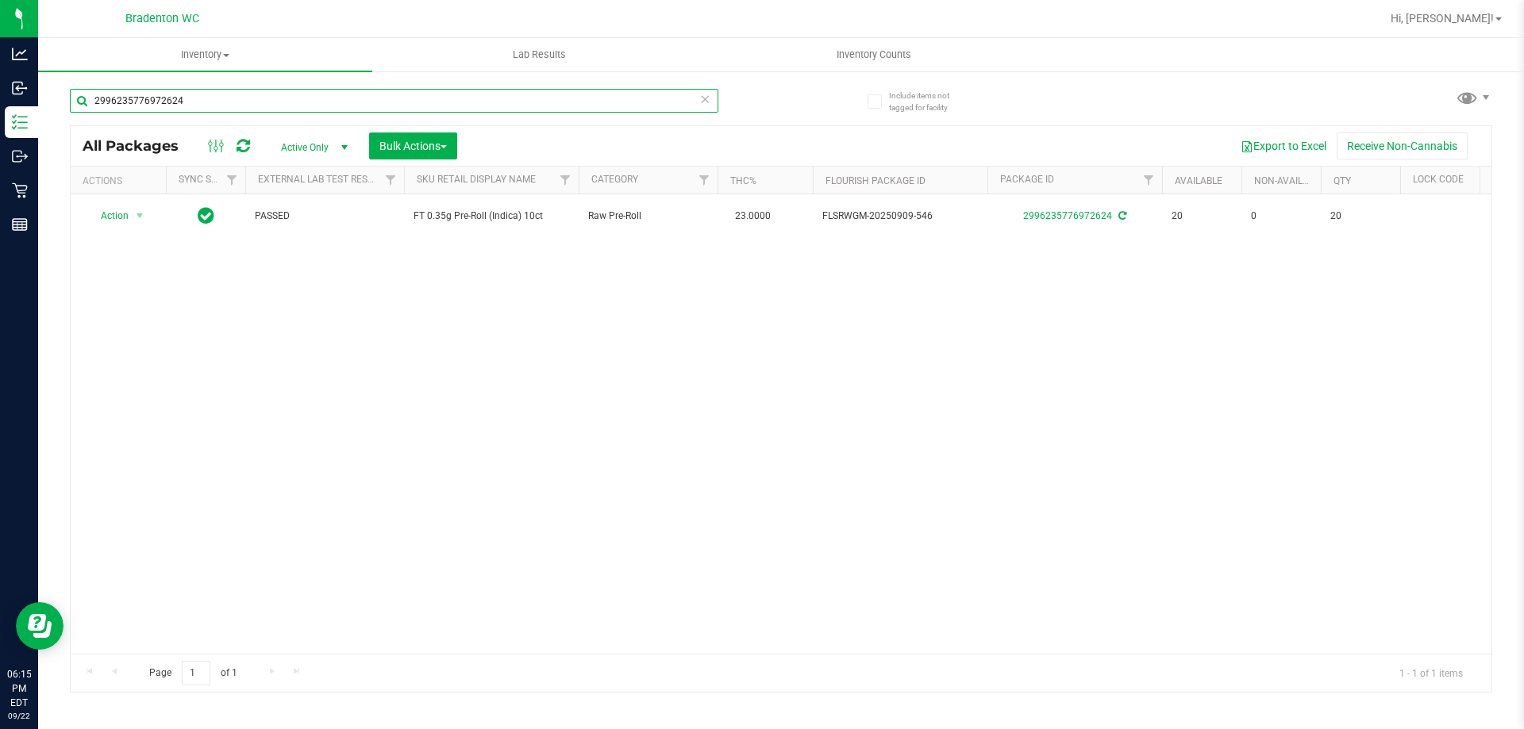
click at [687, 94] on input "2996235776972624" at bounding box center [394, 101] width 648 height 24
click at [703, 105] on icon at bounding box center [704, 98] width 11 height 19
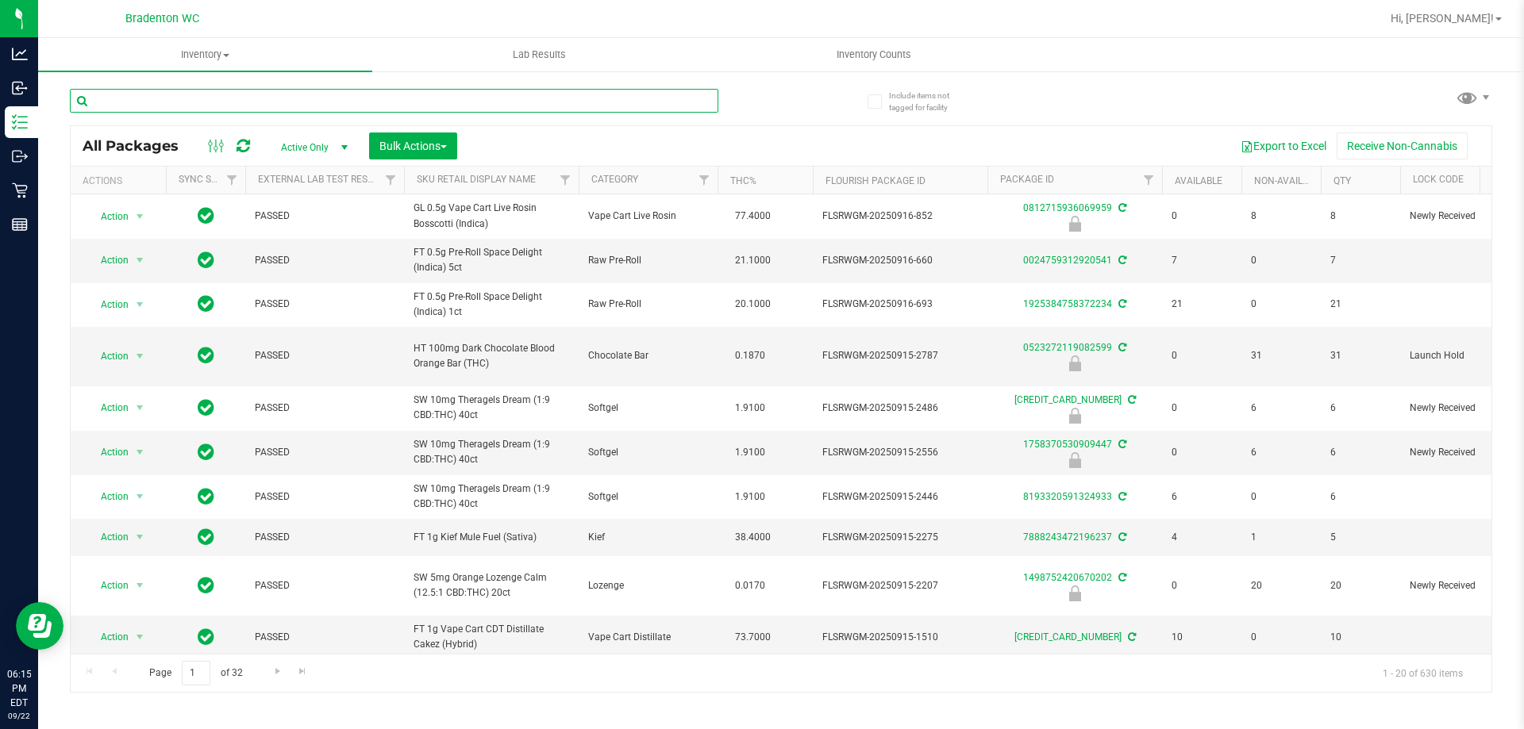
click at [386, 103] on input "text" at bounding box center [394, 101] width 648 height 24
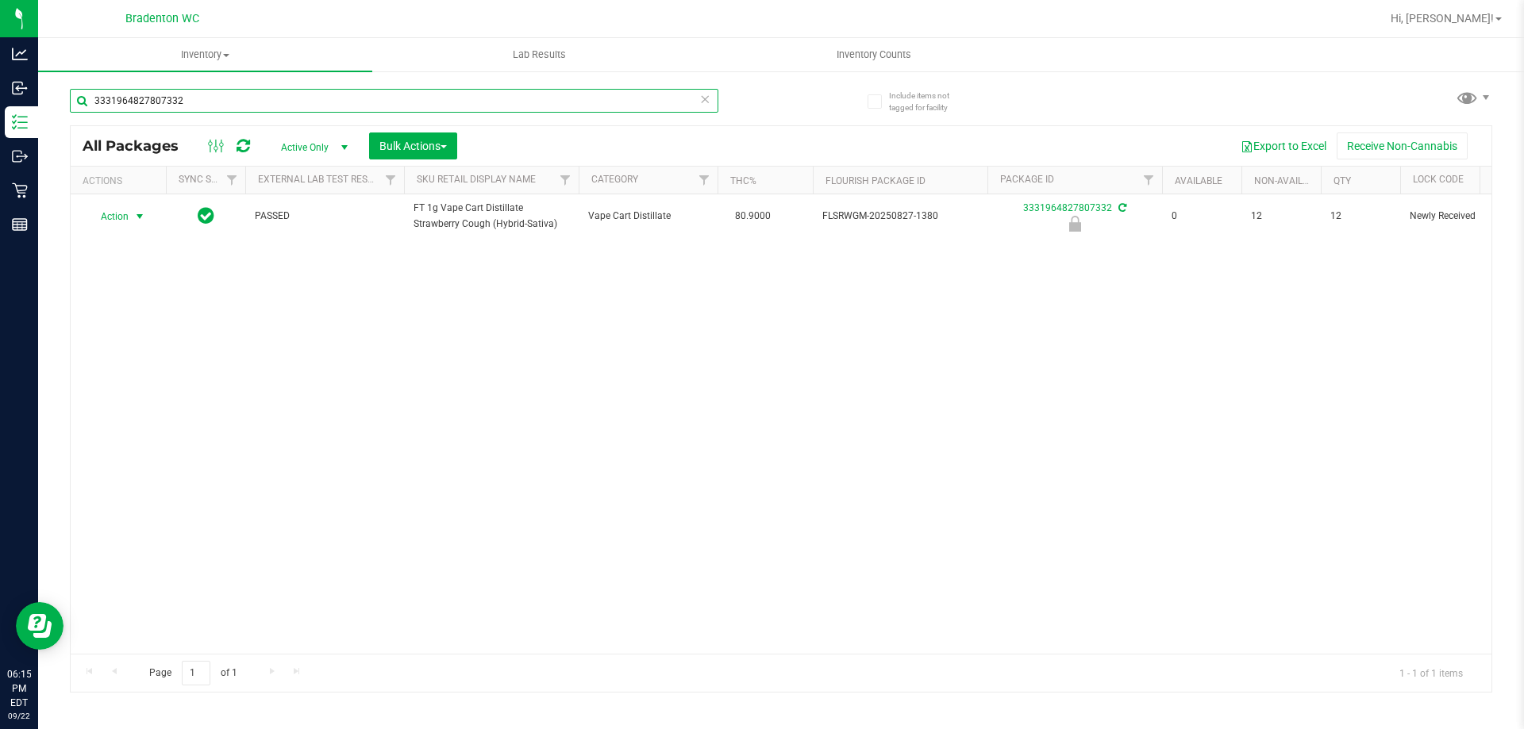
type input "3331964827807332"
click at [140, 216] on span "select" at bounding box center [139, 216] width 13 height 13
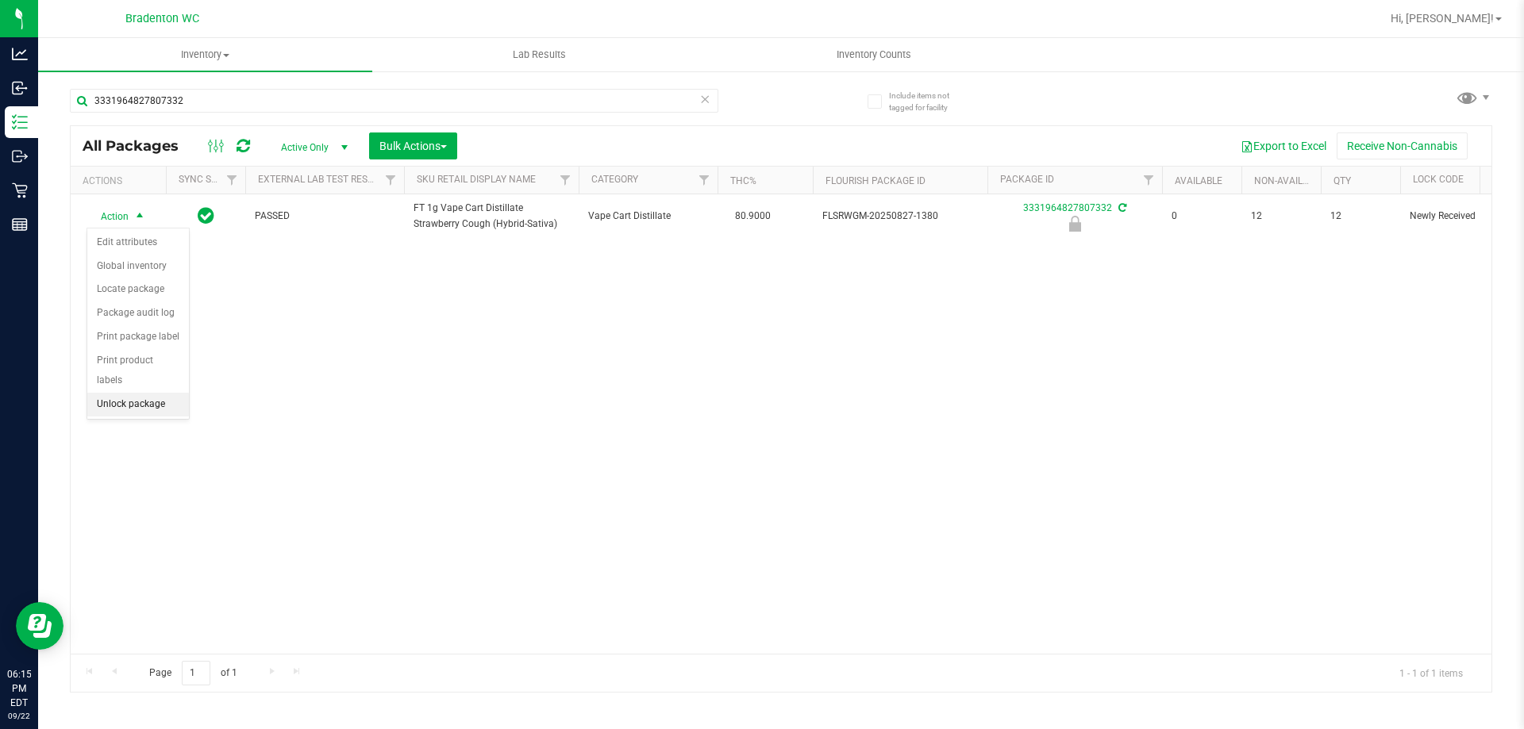
click at [144, 393] on li "Unlock package" at bounding box center [138, 405] width 102 height 24
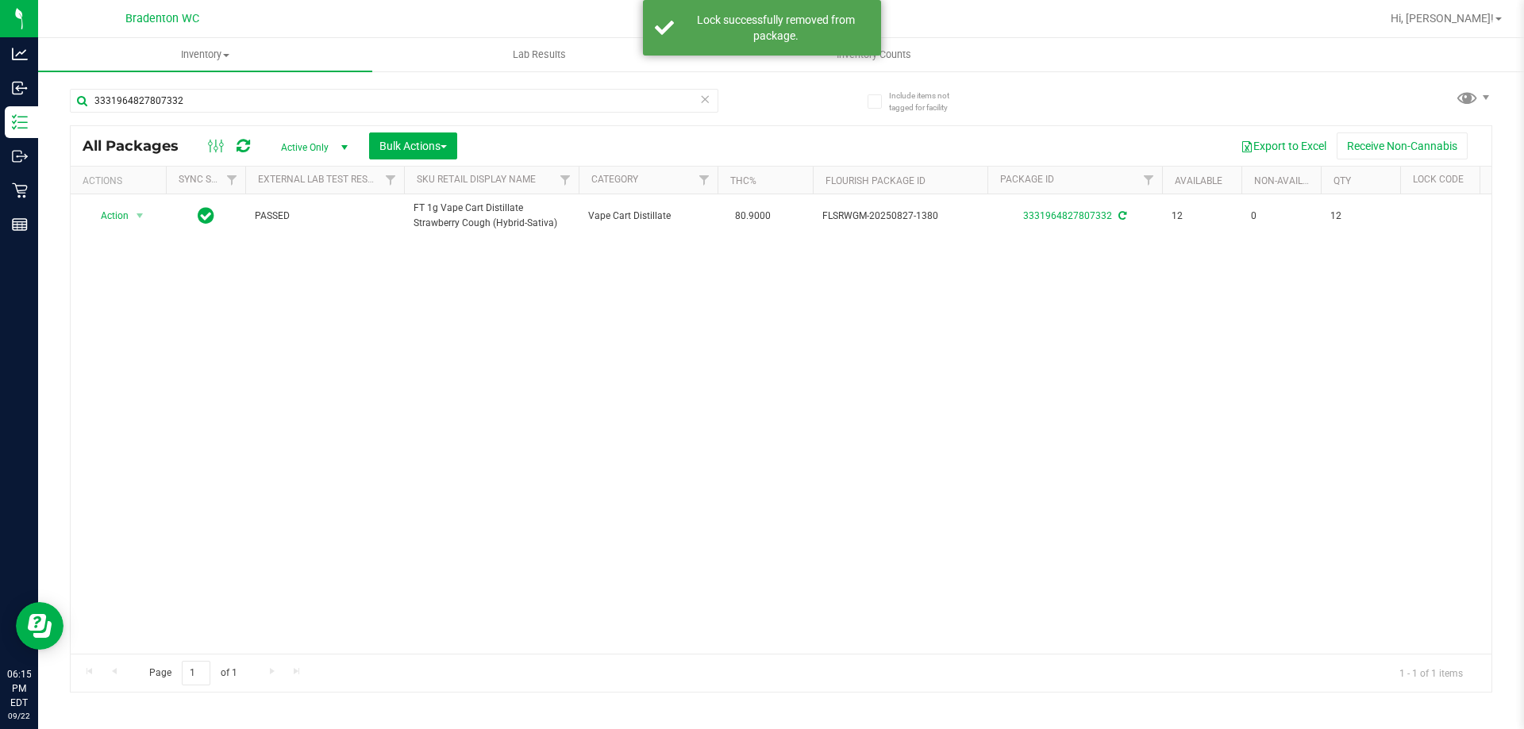
click at [702, 100] on icon at bounding box center [704, 98] width 11 height 19
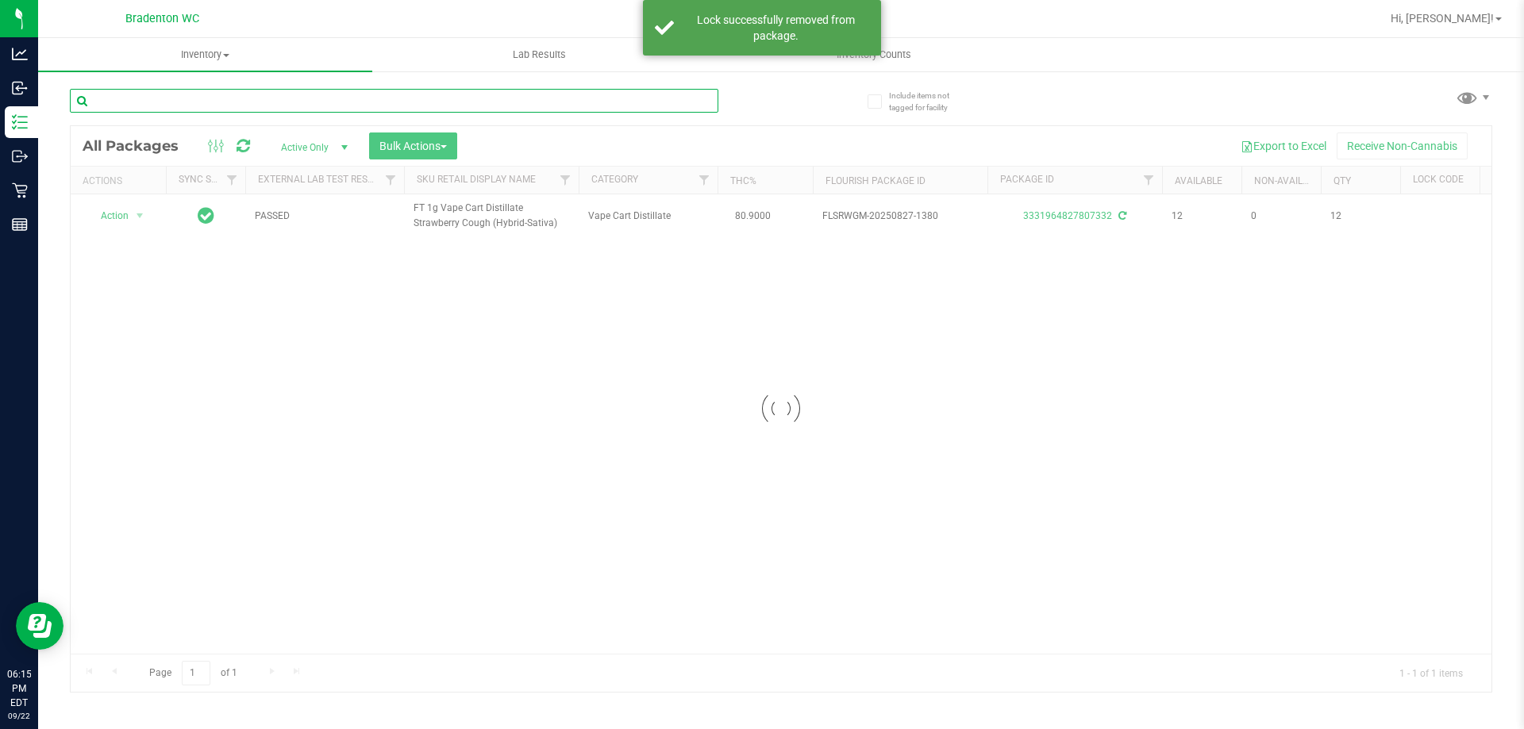
click at [553, 99] on input "text" at bounding box center [394, 101] width 648 height 24
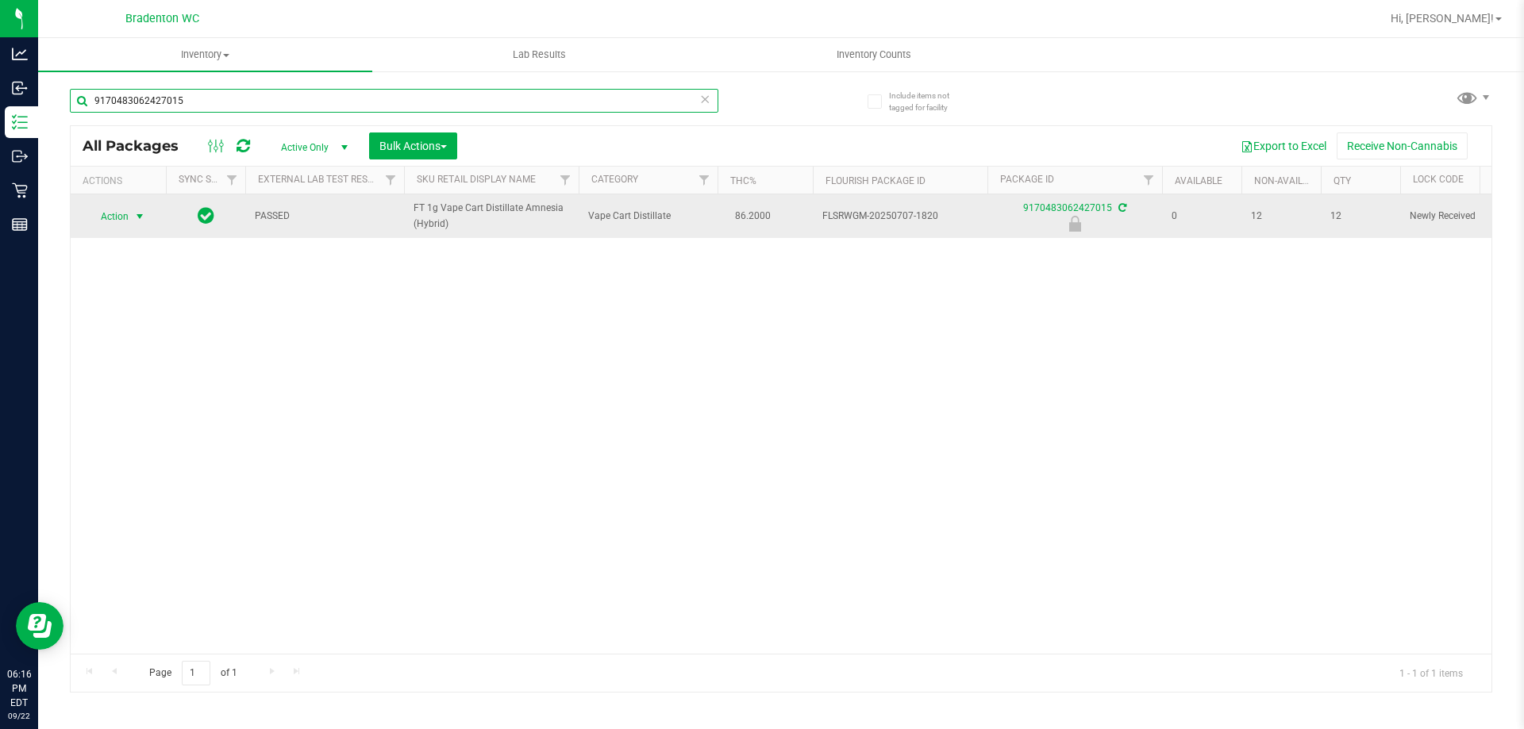
type input "9170483062427015"
click at [132, 213] on span "select" at bounding box center [140, 217] width 20 height 22
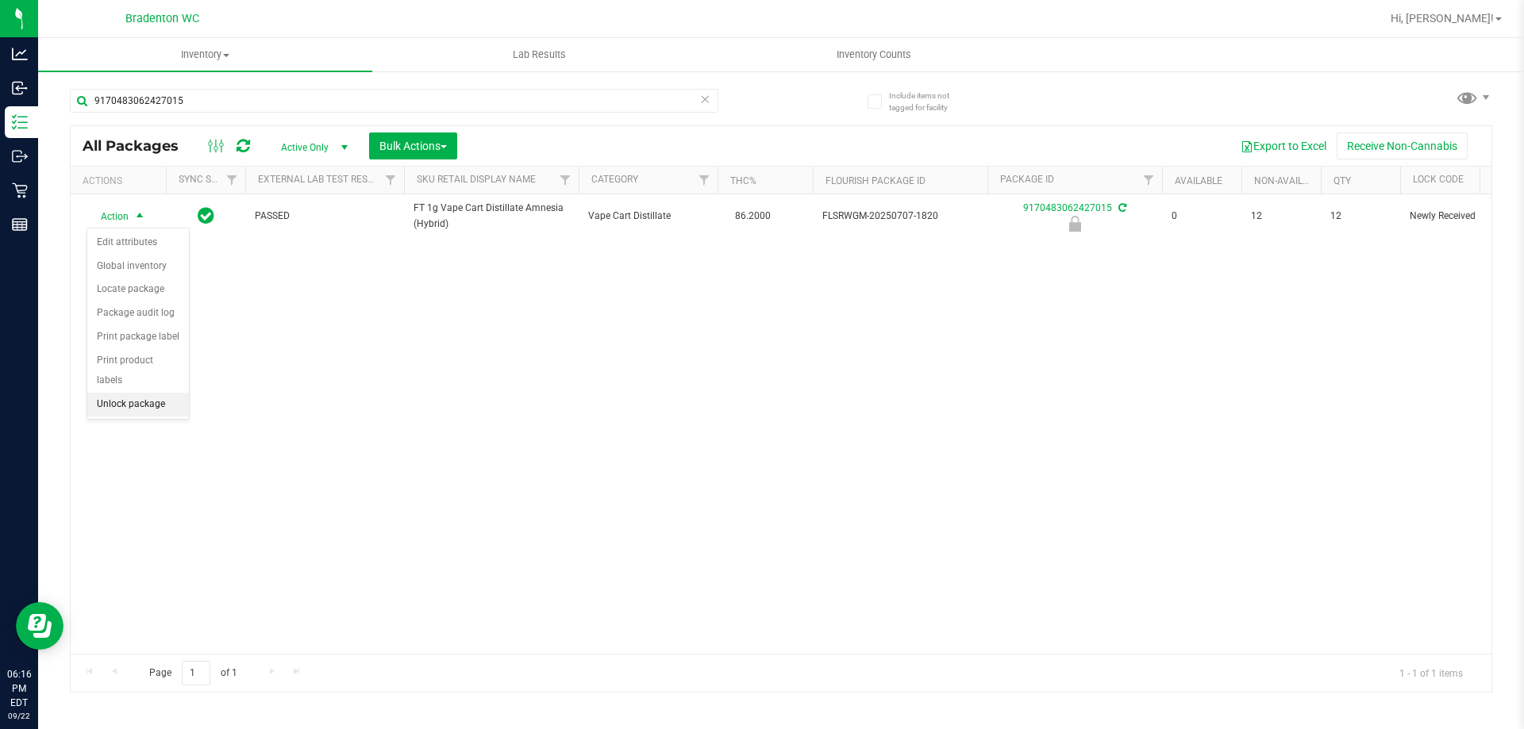
click at [154, 393] on li "Unlock package" at bounding box center [138, 405] width 102 height 24
